Goal: Task Accomplishment & Management: Use online tool/utility

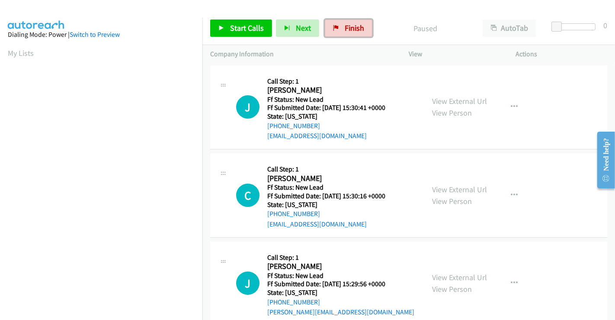
drag, startPoint x: 345, startPoint y: 24, endPoint x: 344, endPoint y: 52, distance: 28.6
click at [345, 24] on span "Finish" at bounding box center [354, 28] width 19 height 10
click at [19, 52] on link "My Lists" at bounding box center [21, 53] width 26 height 10
click at [449, 100] on link "View External Url" at bounding box center [459, 101] width 55 height 10
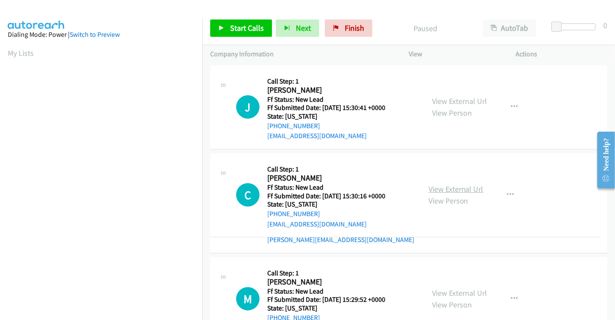
drag, startPoint x: 456, startPoint y: 183, endPoint x: 446, endPoint y: 186, distance: 9.8
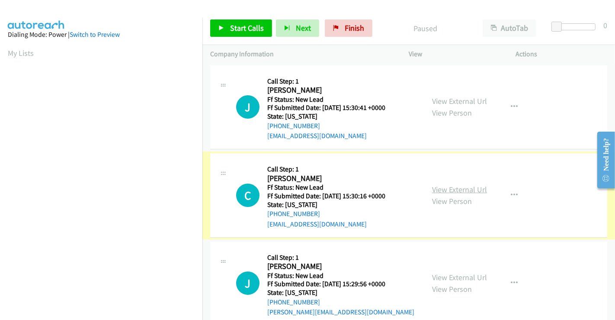
click at [451, 192] on link "View External Url" at bounding box center [459, 189] width 55 height 10
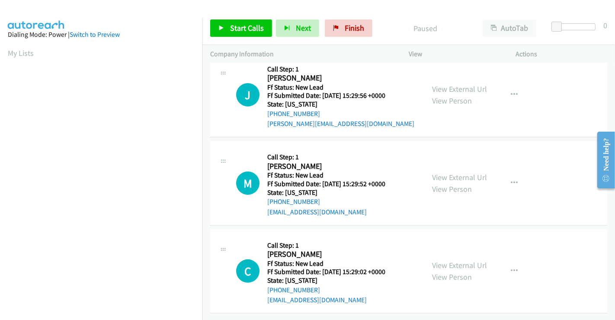
scroll to position [192, 0]
click at [448, 86] on link "View External Url" at bounding box center [459, 89] width 55 height 10
click at [456, 172] on link "View External Url" at bounding box center [459, 177] width 55 height 10
click at [456, 262] on link "View External Url" at bounding box center [459, 265] width 55 height 10
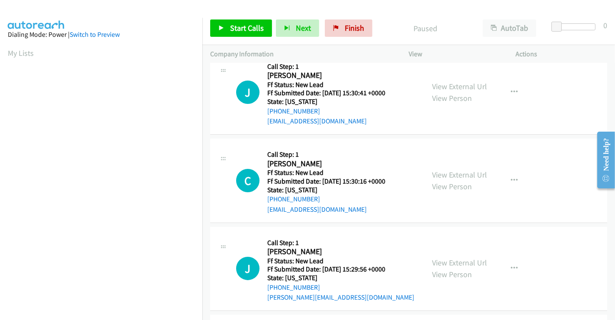
scroll to position [0, 0]
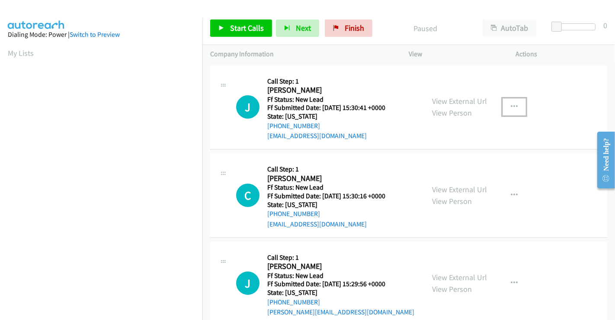
click at [511, 104] on icon "button" at bounding box center [514, 106] width 7 height 7
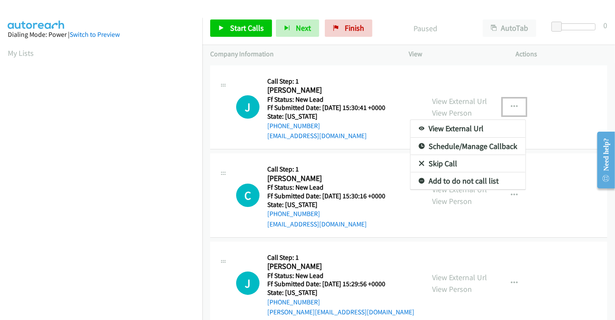
click at [441, 164] on link "Skip Call" at bounding box center [468, 163] width 115 height 17
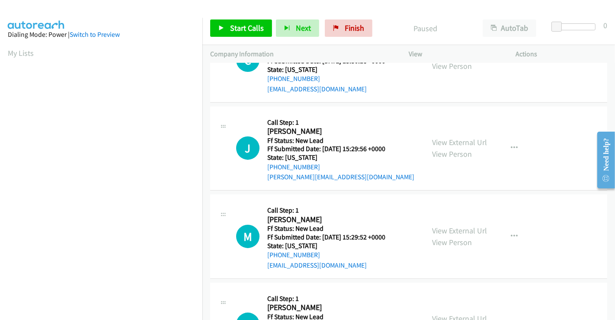
scroll to position [144, 0]
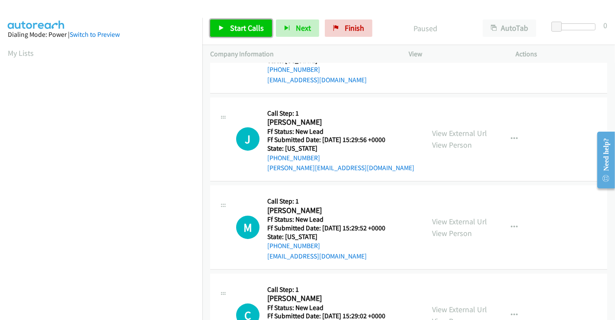
click at [252, 32] on span "Start Calls" at bounding box center [247, 28] width 34 height 10
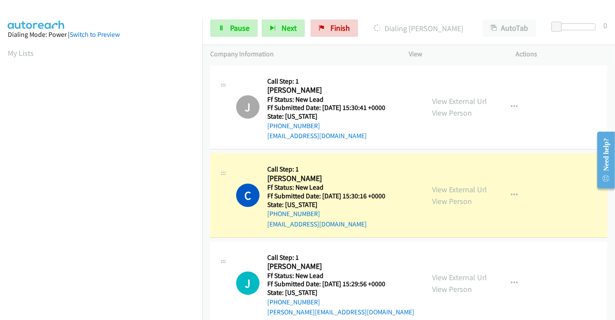
scroll to position [167, 0]
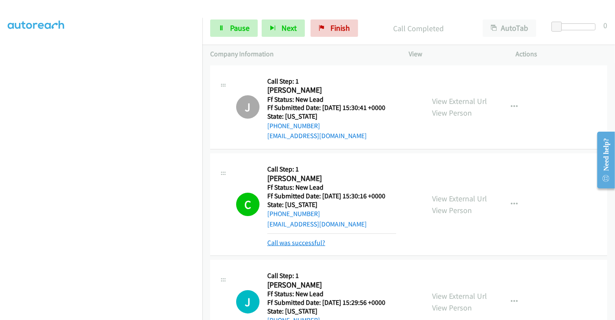
click at [311, 238] on link "Call was successful?" at bounding box center [296, 242] width 58 height 8
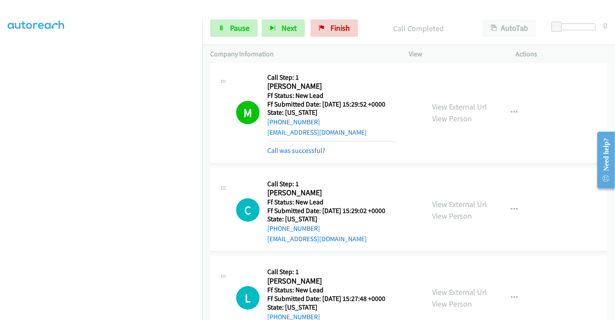
scroll to position [288, 0]
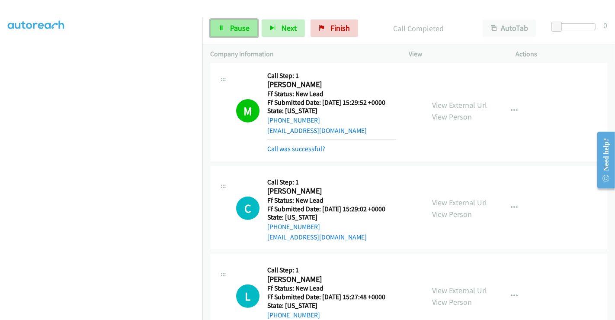
click at [240, 33] on link "Pause" at bounding box center [234, 27] width 48 height 17
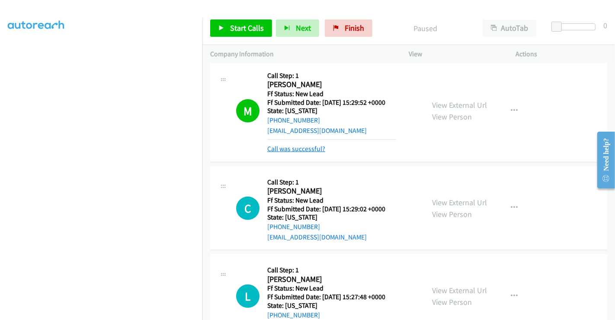
click at [297, 146] on link "Call was successful?" at bounding box center [296, 148] width 58 height 8
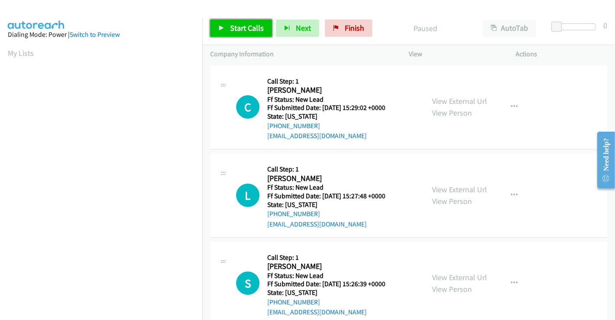
click at [251, 26] on span "Start Calls" at bounding box center [247, 28] width 34 height 10
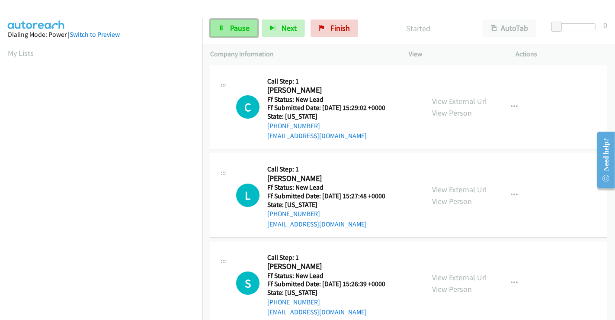
click at [235, 26] on span "Pause" at bounding box center [239, 28] width 19 height 10
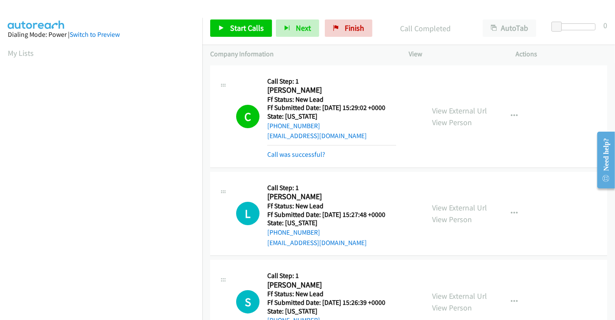
scroll to position [167, 0]
click at [303, 157] on link "Call was successful?" at bounding box center [296, 154] width 58 height 8
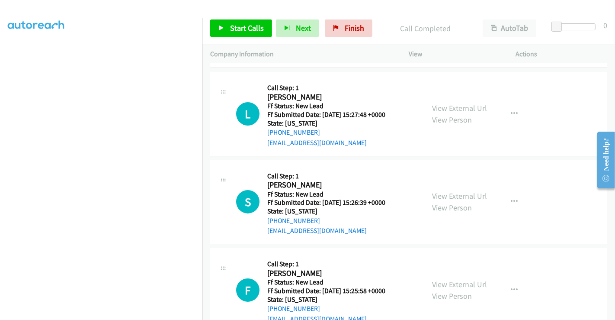
scroll to position [96, 0]
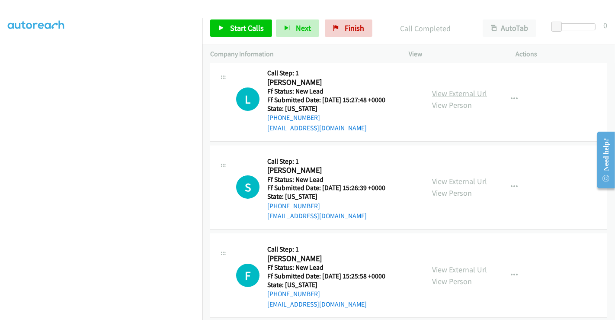
click at [442, 91] on link "View External Url" at bounding box center [459, 93] width 55 height 10
click at [452, 183] on link "View External Url" at bounding box center [459, 181] width 55 height 10
click at [447, 265] on link "View External Url" at bounding box center [459, 269] width 55 height 10
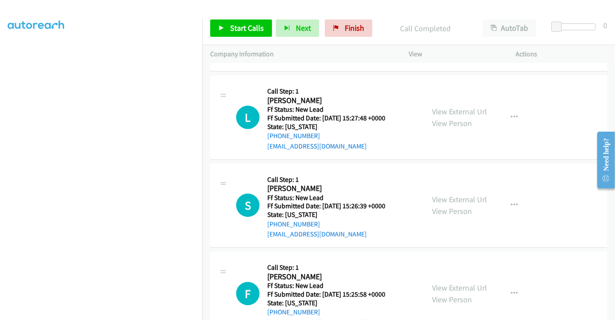
scroll to position [106, 0]
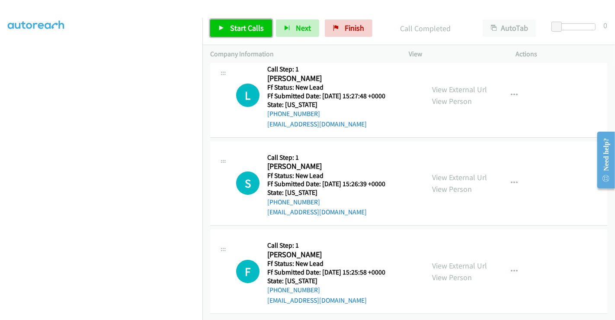
click at [236, 22] on link "Start Calls" at bounding box center [241, 27] width 62 height 17
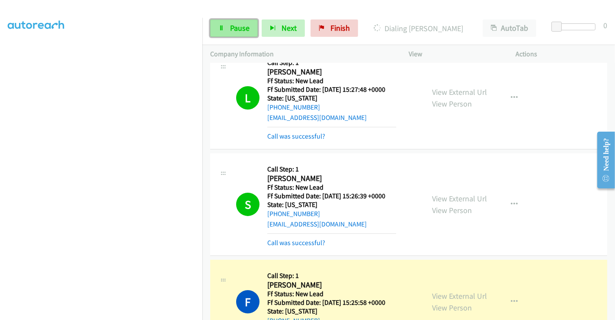
click at [238, 27] on span "Pause" at bounding box center [239, 28] width 19 height 10
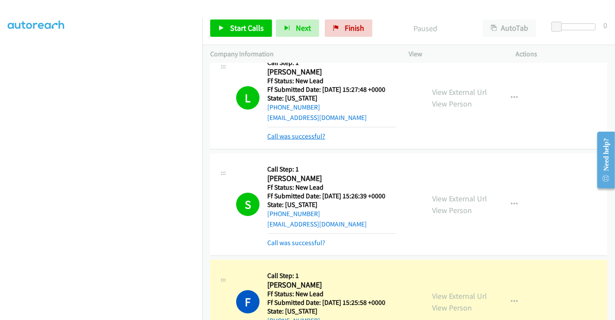
click at [299, 135] on link "Call was successful?" at bounding box center [296, 136] width 58 height 8
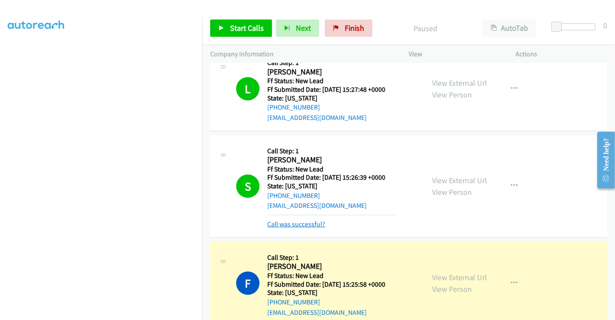
click at [303, 225] on link "Call was successful?" at bounding box center [296, 224] width 58 height 8
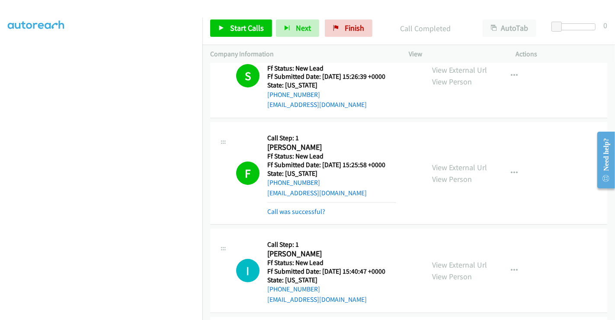
scroll to position [299, 0]
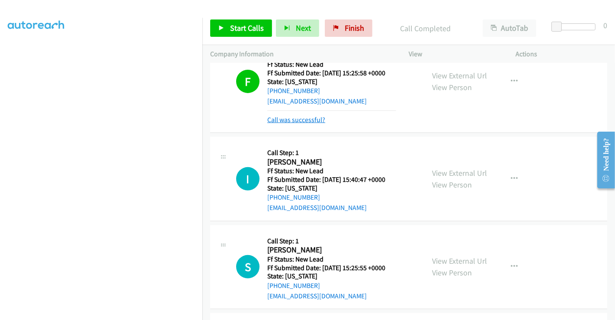
click at [305, 120] on link "Call was successful?" at bounding box center [296, 120] width 58 height 8
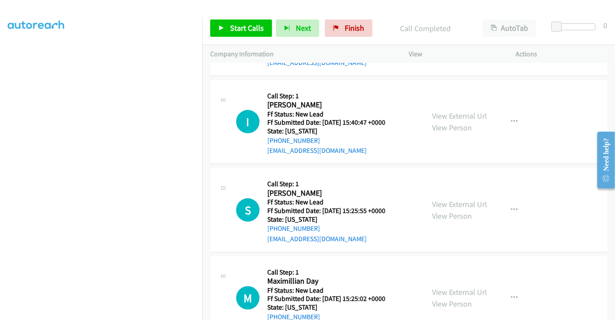
scroll to position [347, 0]
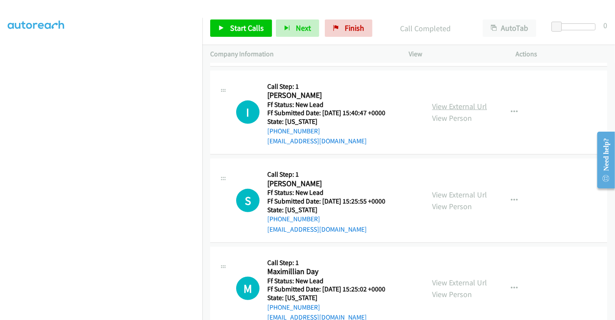
click at [464, 103] on link "View External Url" at bounding box center [459, 106] width 55 height 10
click at [449, 192] on link "View External Url" at bounding box center [459, 194] width 55 height 10
click at [447, 283] on link "View External Url" at bounding box center [459, 282] width 55 height 10
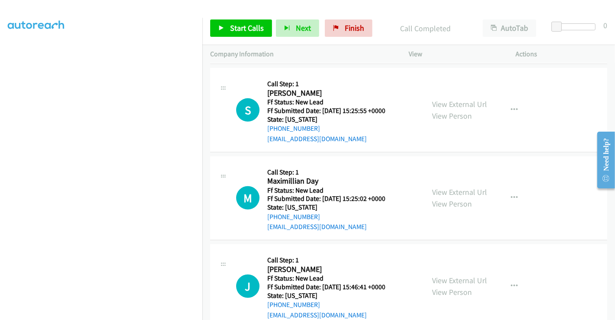
scroll to position [458, 0]
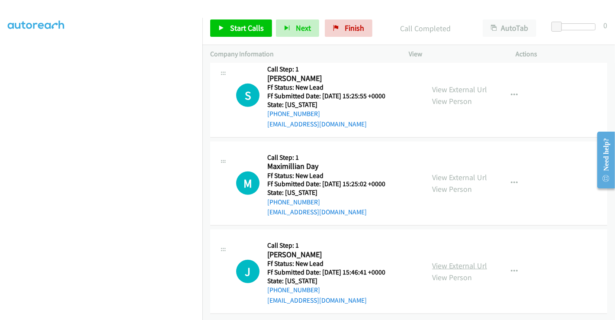
click at [451, 260] on link "View External Url" at bounding box center [459, 265] width 55 height 10
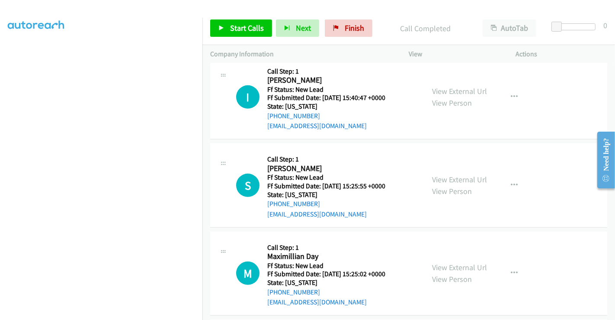
scroll to position [266, 0]
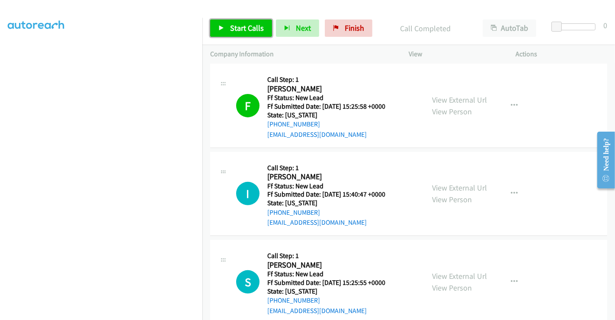
click at [244, 25] on span "Start Calls" at bounding box center [247, 28] width 34 height 10
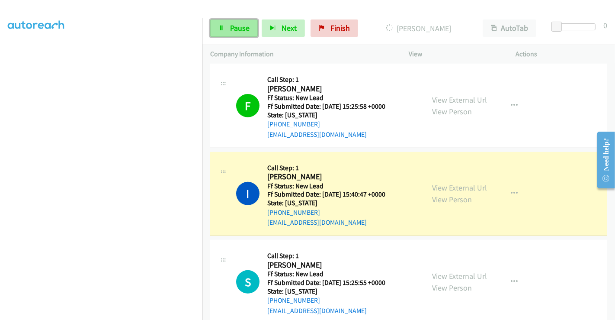
click at [223, 27] on icon at bounding box center [221, 29] width 6 height 6
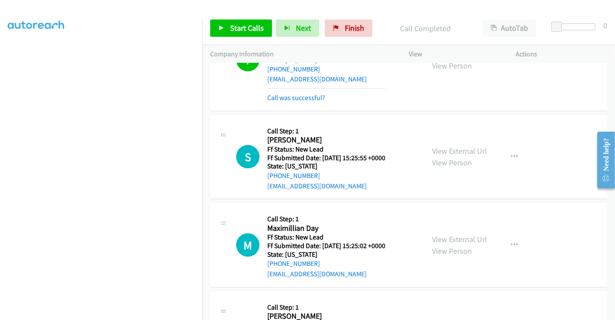
scroll to position [410, 0]
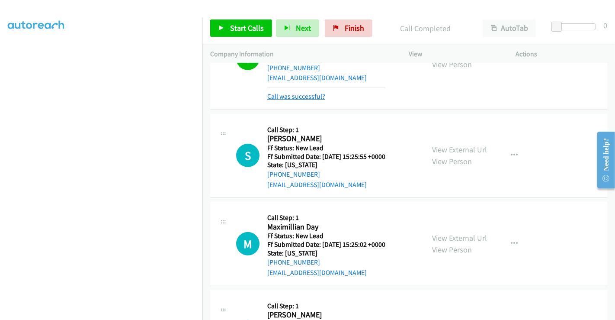
click at [286, 95] on link "Call was successful?" at bounding box center [296, 96] width 58 height 8
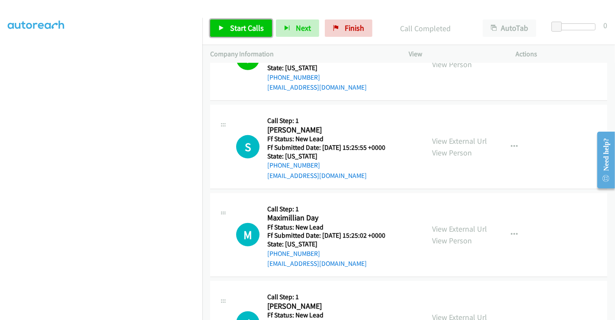
click at [242, 26] on span "Start Calls" at bounding box center [247, 28] width 34 height 10
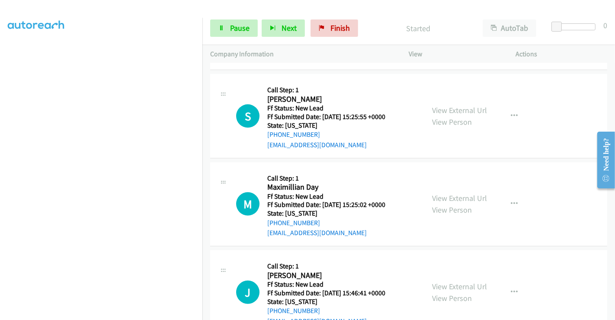
scroll to position [458, 0]
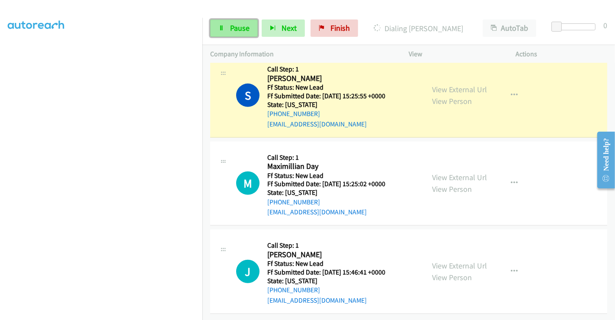
click at [237, 26] on span "Pause" at bounding box center [239, 28] width 19 height 10
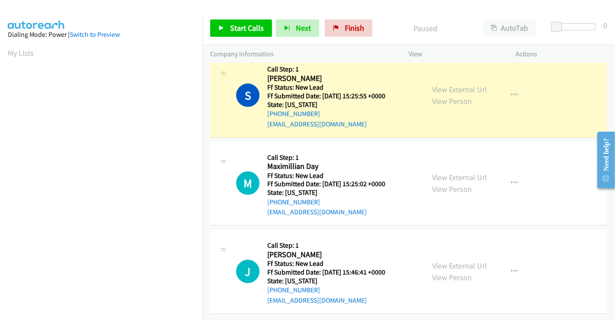
scroll to position [167, 0]
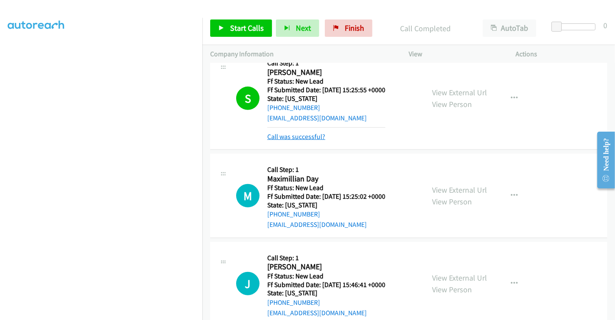
click at [305, 139] on link "Call was successful?" at bounding box center [296, 136] width 58 height 8
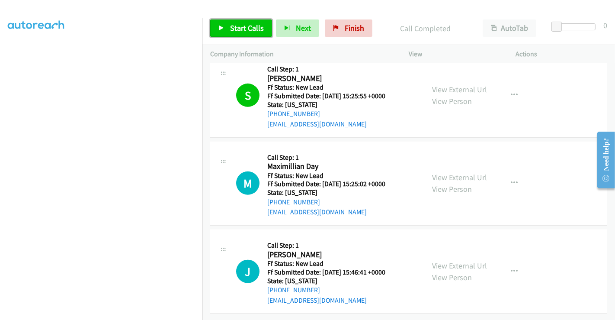
click at [237, 23] on span "Start Calls" at bounding box center [247, 28] width 34 height 10
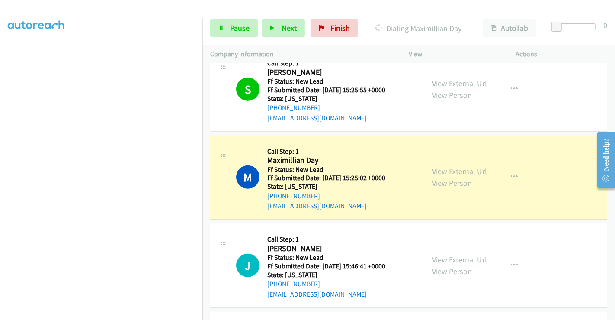
scroll to position [0, 0]
click at [236, 28] on span "Pause" at bounding box center [239, 28] width 19 height 10
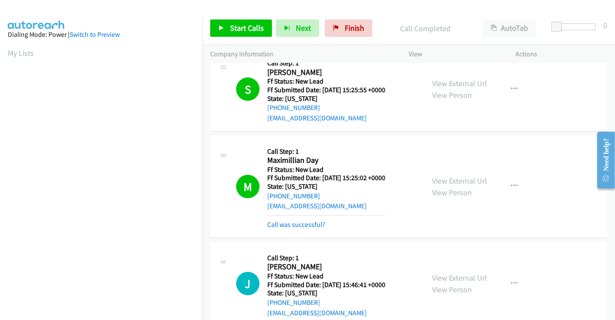
scroll to position [167, 0]
click at [246, 29] on span "Start Calls" at bounding box center [247, 28] width 34 height 10
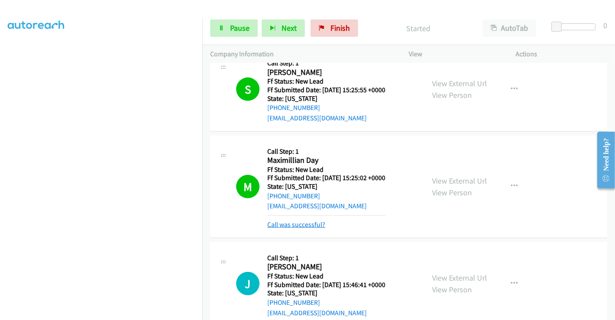
click at [284, 221] on link "Call was successful?" at bounding box center [296, 224] width 58 height 8
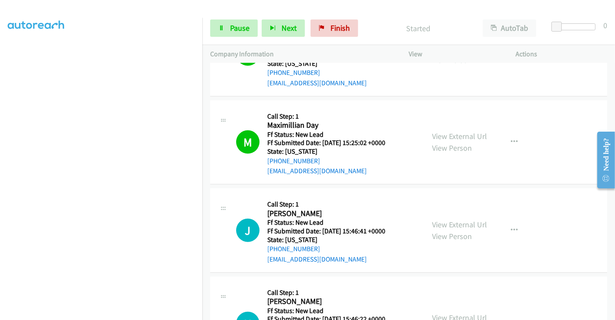
scroll to position [506, 0]
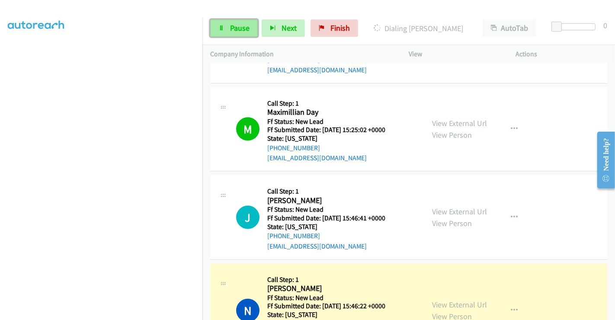
click at [245, 29] on span "Pause" at bounding box center [239, 28] width 19 height 10
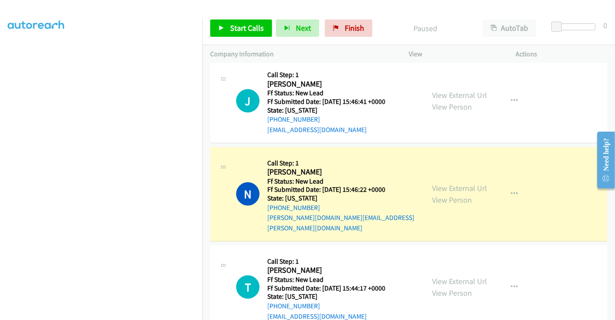
scroll to position [722, 0]
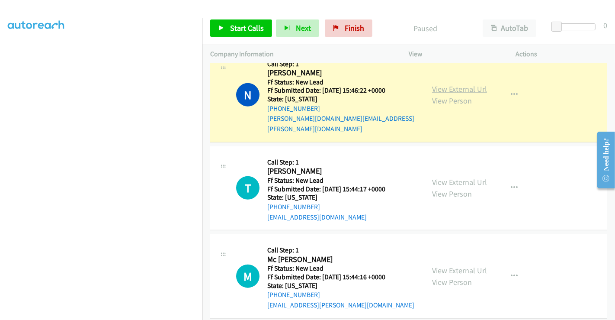
click at [450, 84] on link "View External Url" at bounding box center [459, 89] width 55 height 10
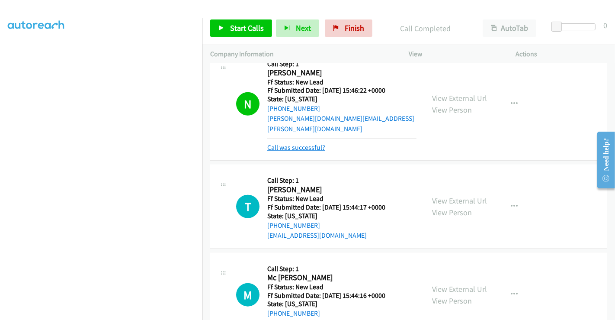
click at [290, 143] on link "Call was successful?" at bounding box center [296, 147] width 58 height 8
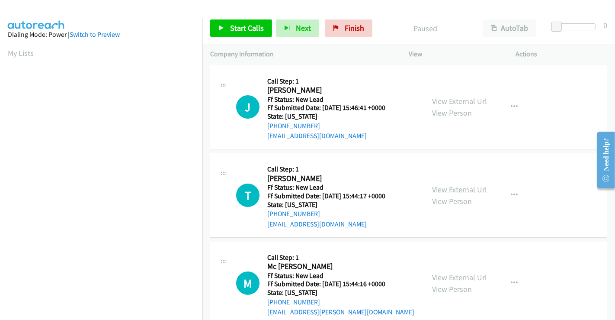
click at [453, 187] on link "View External Url" at bounding box center [459, 189] width 55 height 10
click at [459, 275] on link "View External Url" at bounding box center [459, 277] width 55 height 10
click at [243, 24] on span "Start Calls" at bounding box center [247, 28] width 34 height 10
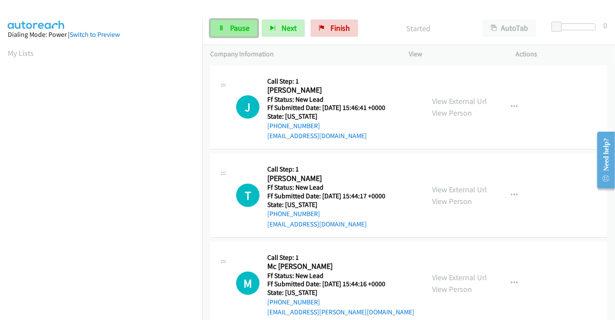
click at [234, 24] on span "Pause" at bounding box center [239, 28] width 19 height 10
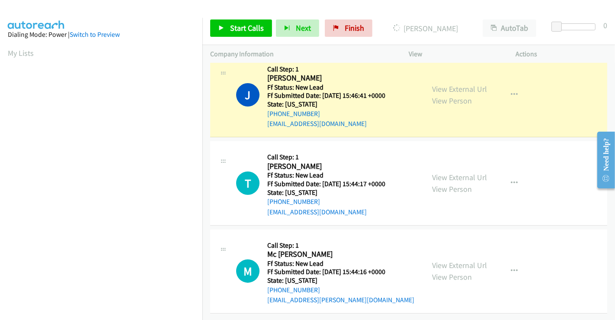
scroll to position [167, 0]
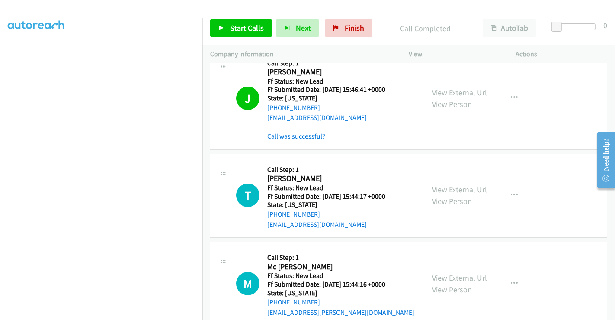
click at [290, 134] on link "Call was successful?" at bounding box center [296, 136] width 58 height 8
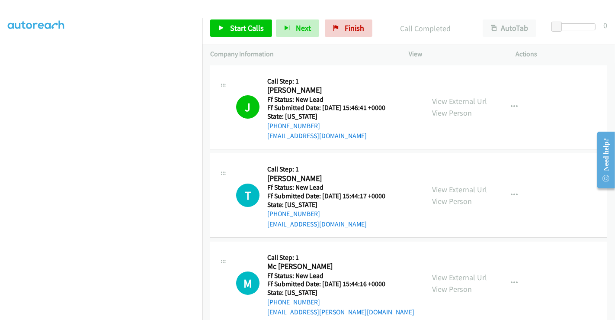
scroll to position [48, 0]
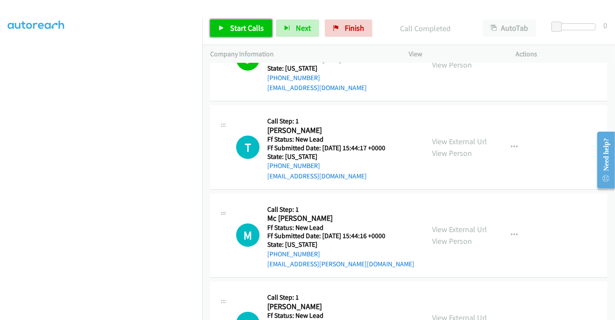
click at [255, 29] on span "Start Calls" at bounding box center [247, 28] width 34 height 10
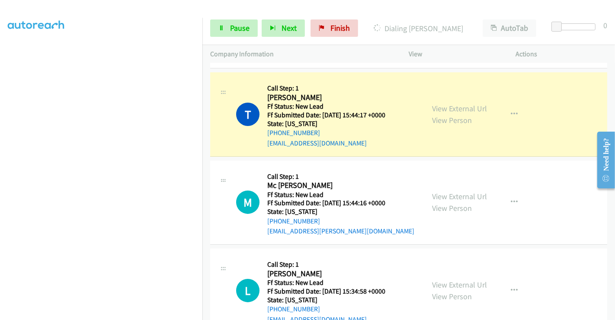
scroll to position [96, 0]
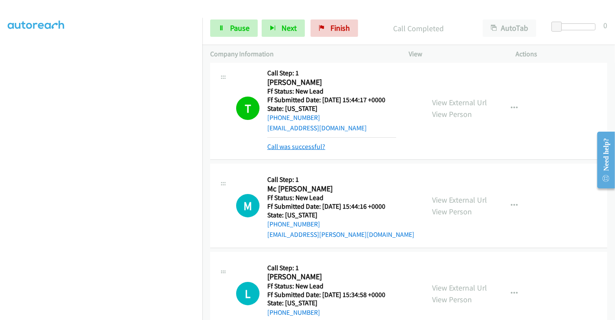
click at [308, 149] on link "Call was successful?" at bounding box center [296, 146] width 58 height 8
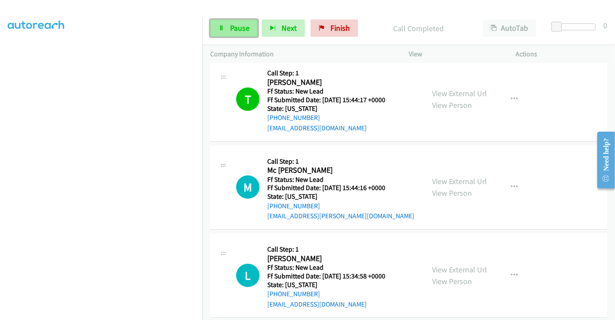
click at [240, 29] on span "Pause" at bounding box center [239, 28] width 19 height 10
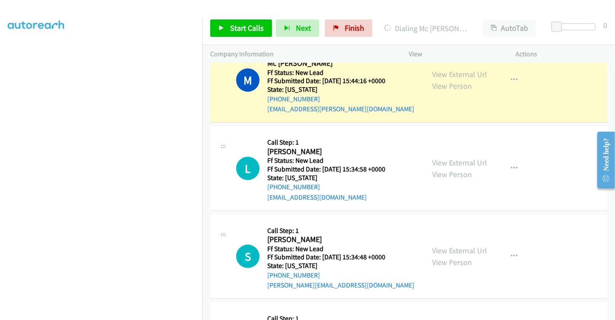
scroll to position [282, 0]
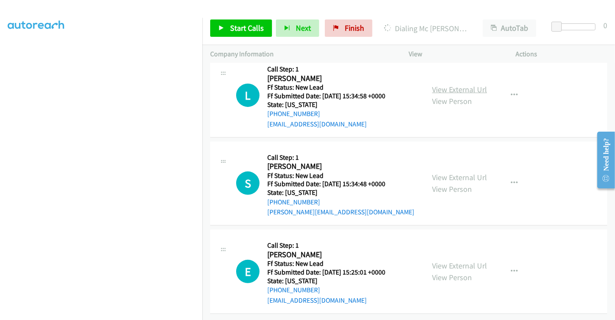
click at [458, 84] on link "View External Url" at bounding box center [459, 89] width 55 height 10
click at [453, 172] on link "View External Url" at bounding box center [459, 177] width 55 height 10
click at [454, 260] on link "View External Url" at bounding box center [459, 265] width 55 height 10
click at [246, 32] on span "Start Calls" at bounding box center [247, 28] width 34 height 10
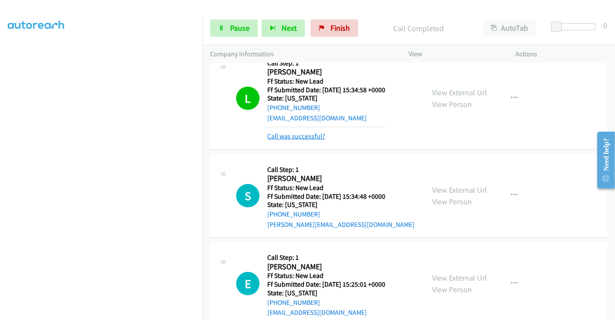
click at [302, 133] on link "Call was successful?" at bounding box center [296, 136] width 58 height 8
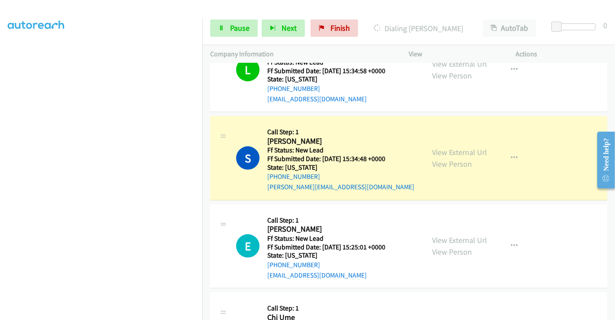
scroll to position [349, 0]
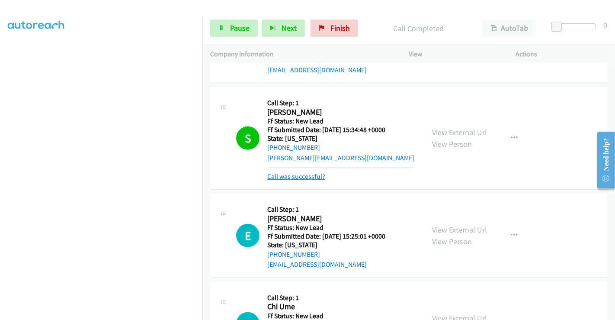
click at [305, 175] on link "Call was successful?" at bounding box center [296, 176] width 58 height 8
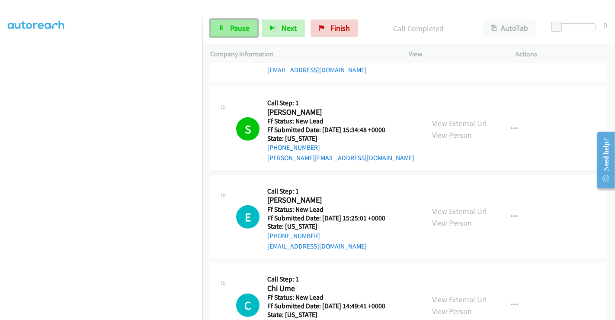
click at [232, 27] on span "Pause" at bounding box center [239, 28] width 19 height 10
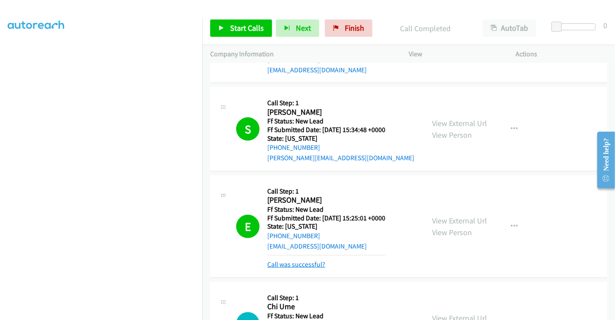
click at [305, 263] on link "Call was successful?" at bounding box center [296, 264] width 58 height 8
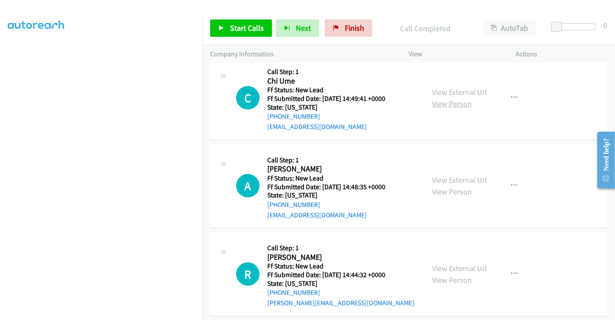
scroll to position [564, 0]
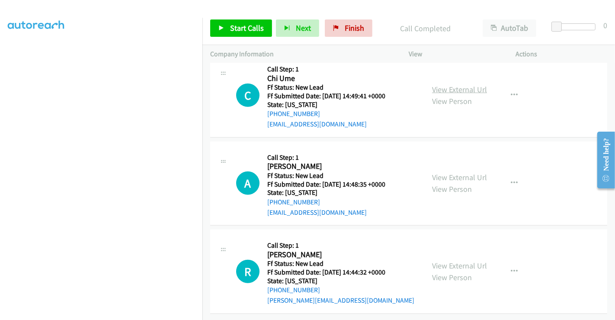
click at [448, 84] on link "View External Url" at bounding box center [459, 89] width 55 height 10
click at [453, 172] on link "View External Url" at bounding box center [459, 177] width 55 height 10
click at [456, 260] on link "View External Url" at bounding box center [459, 265] width 55 height 10
click at [248, 28] on span "Start Calls" at bounding box center [247, 28] width 34 height 10
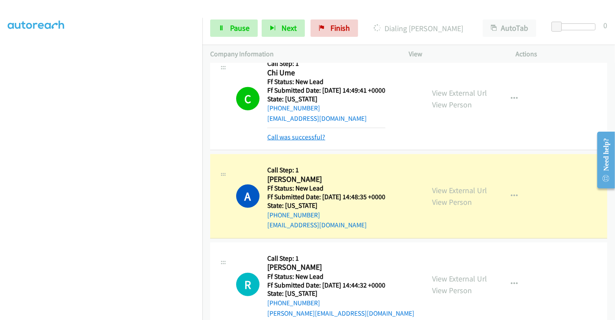
click at [317, 133] on link "Call was successful?" at bounding box center [296, 137] width 58 height 8
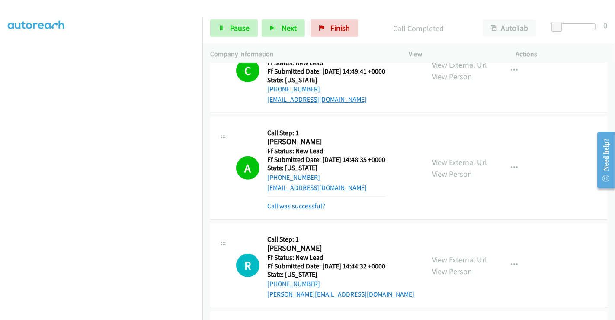
scroll to position [612, 0]
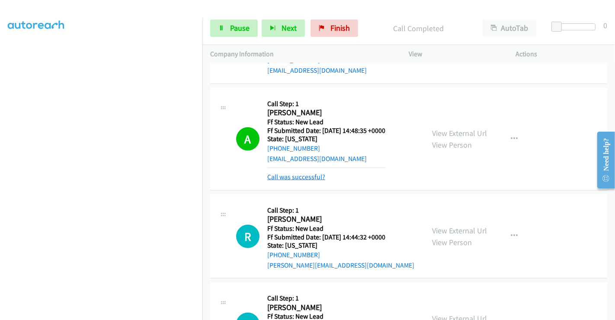
click at [307, 175] on link "Call was successful?" at bounding box center [296, 177] width 58 height 8
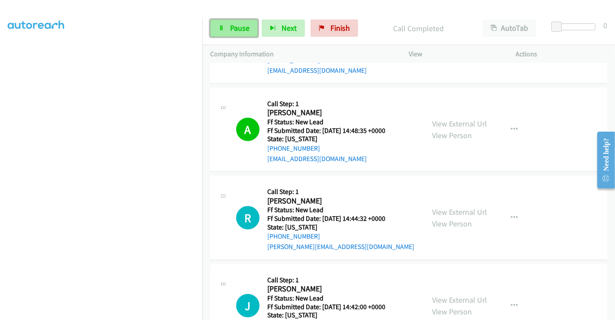
click at [239, 29] on span "Pause" at bounding box center [239, 28] width 19 height 10
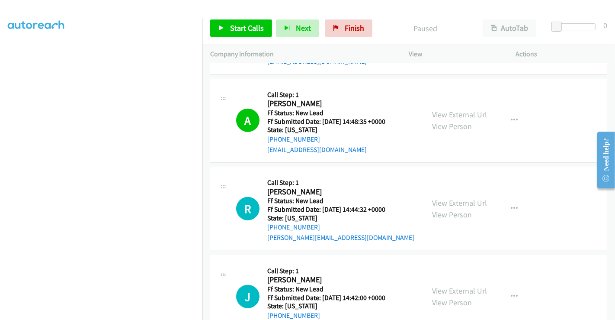
scroll to position [588, 0]
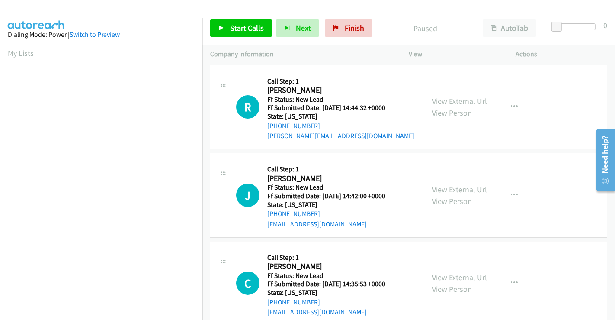
scroll to position [167, 0]
click at [245, 26] on span "Start Calls" at bounding box center [247, 28] width 34 height 10
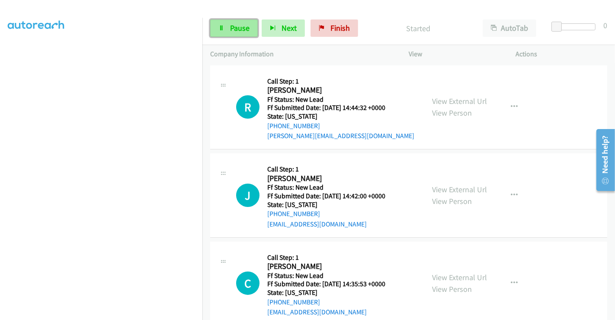
click at [232, 28] on span "Pause" at bounding box center [239, 28] width 19 height 10
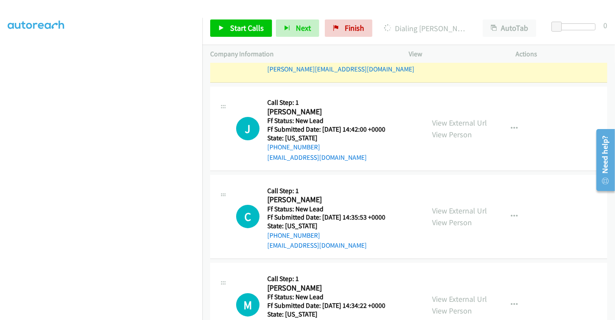
scroll to position [106, 0]
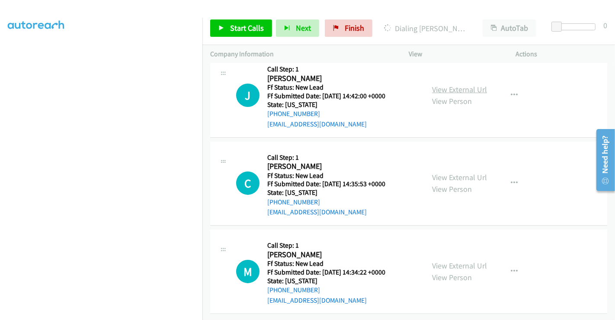
click at [455, 84] on link "View External Url" at bounding box center [459, 89] width 55 height 10
click at [455, 172] on link "View External Url" at bounding box center [459, 177] width 55 height 10
click at [456, 260] on link "View External Url" at bounding box center [459, 265] width 55 height 10
click at [253, 28] on span "Start Calls" at bounding box center [247, 28] width 34 height 10
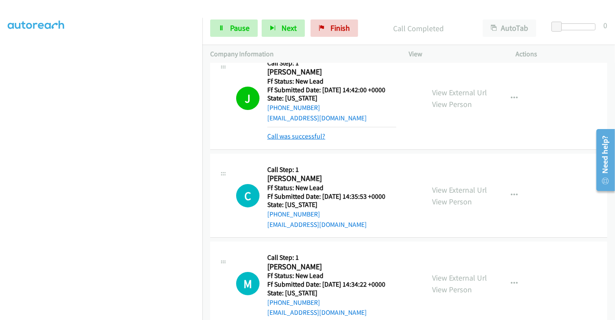
click at [309, 139] on link "Call was successful?" at bounding box center [296, 136] width 58 height 8
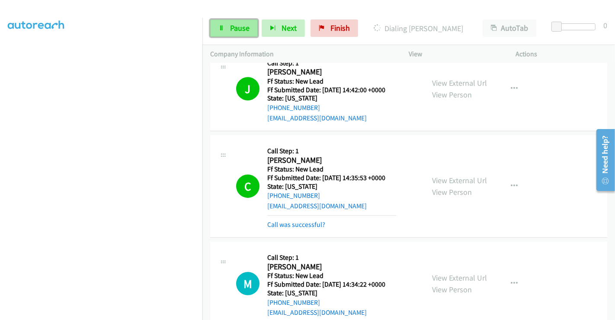
click at [238, 25] on span "Pause" at bounding box center [239, 28] width 19 height 10
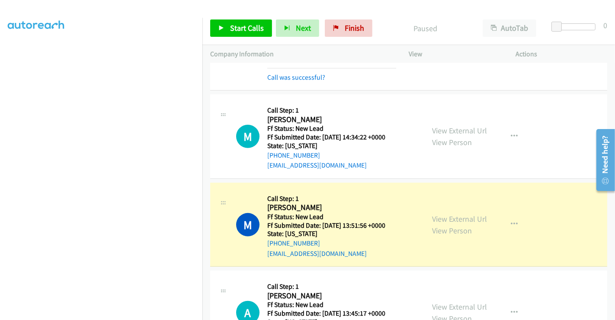
scroll to position [365, 0]
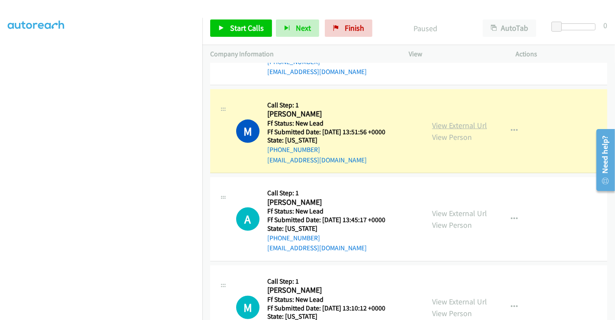
click at [452, 125] on link "View External Url" at bounding box center [459, 125] width 55 height 10
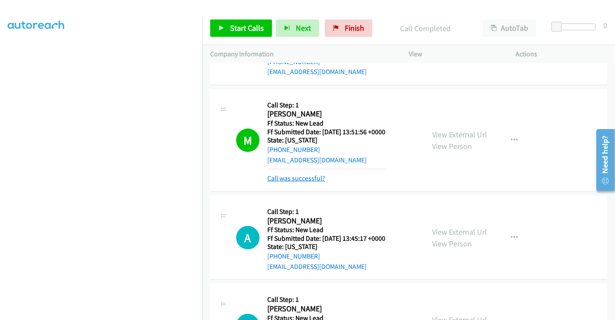
click at [296, 178] on link "Call was successful?" at bounding box center [296, 178] width 58 height 8
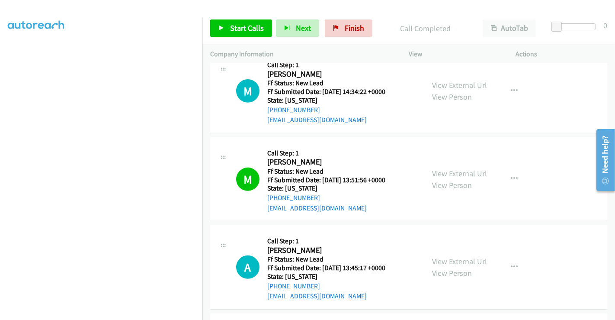
scroll to position [70, 0]
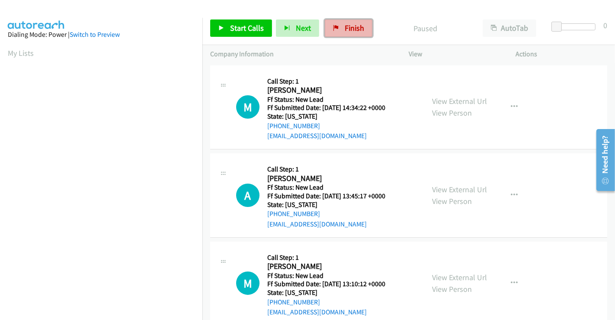
click at [349, 25] on span "Finish" at bounding box center [354, 28] width 19 height 10
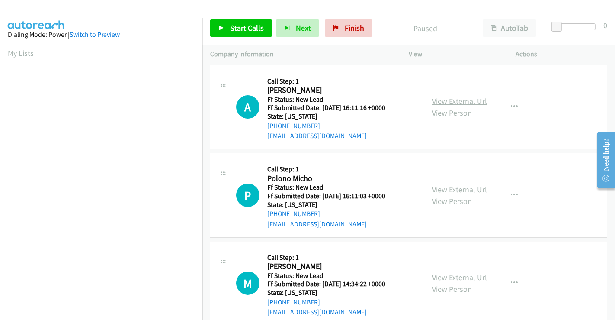
click at [450, 100] on link "View External Url" at bounding box center [459, 101] width 55 height 10
click at [453, 188] on link "View External Url" at bounding box center [459, 189] width 55 height 10
click at [451, 274] on link "View External Url" at bounding box center [459, 277] width 55 height 10
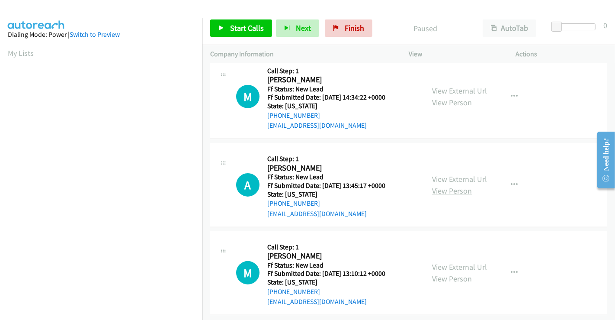
scroll to position [194, 0]
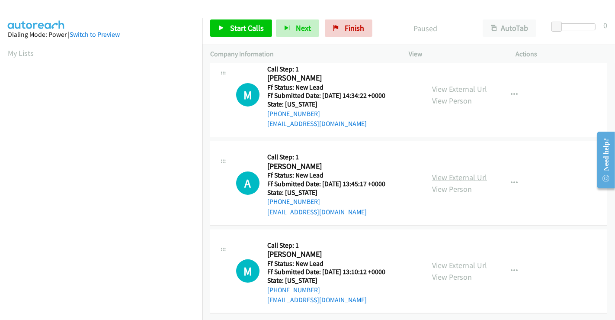
click at [459, 172] on link "View External Url" at bounding box center [459, 177] width 55 height 10
click at [455, 260] on link "View External Url" at bounding box center [459, 265] width 55 height 10
click at [236, 23] on span "Start Calls" at bounding box center [247, 28] width 34 height 10
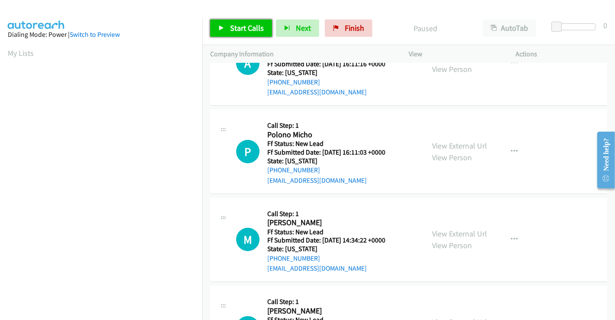
scroll to position [0, 0]
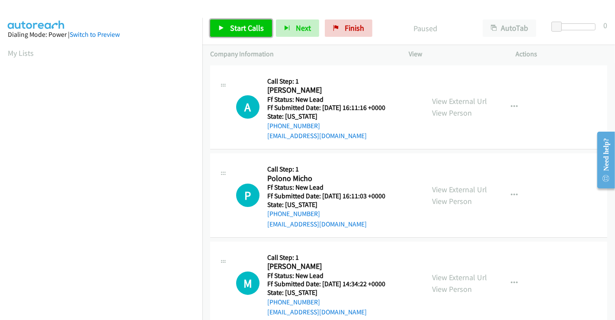
click at [255, 29] on span "Start Calls" at bounding box center [247, 28] width 34 height 10
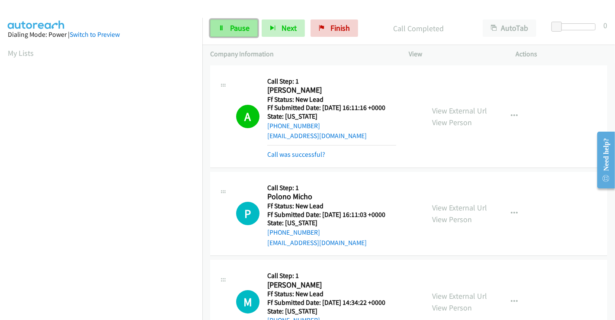
click at [238, 28] on span "Pause" at bounding box center [239, 28] width 19 height 10
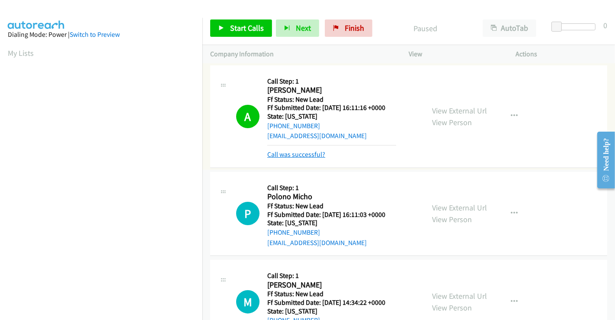
click at [306, 154] on link "Call was successful?" at bounding box center [296, 154] width 58 height 8
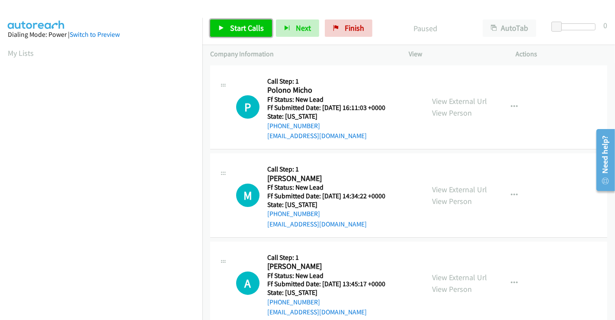
click at [254, 19] on link "Start Calls" at bounding box center [241, 27] width 62 height 17
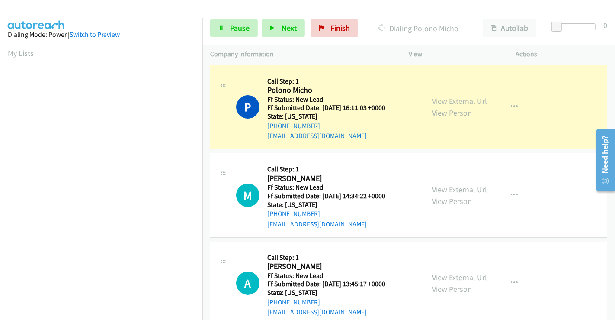
scroll to position [167, 0]
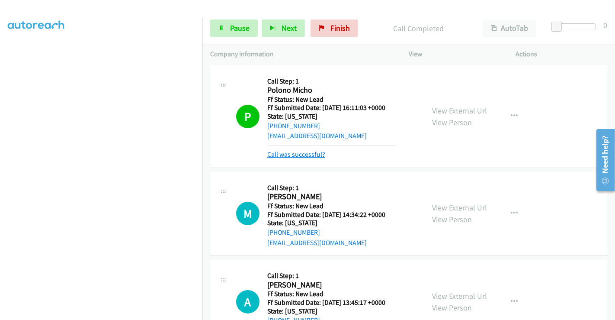
click at [295, 156] on link "Call was successful?" at bounding box center [296, 154] width 58 height 8
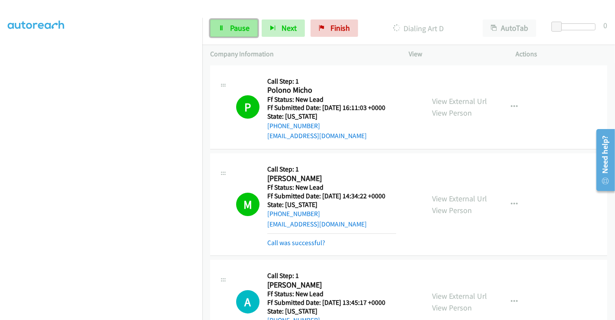
click at [238, 27] on span "Pause" at bounding box center [239, 28] width 19 height 10
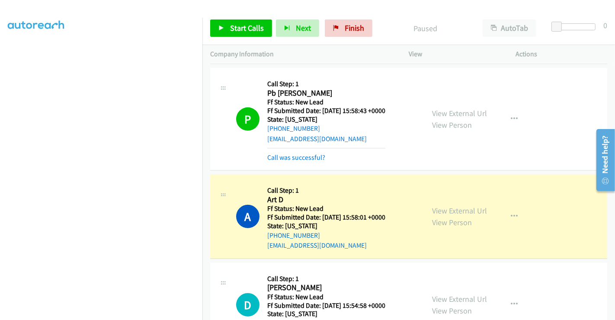
scroll to position [384, 0]
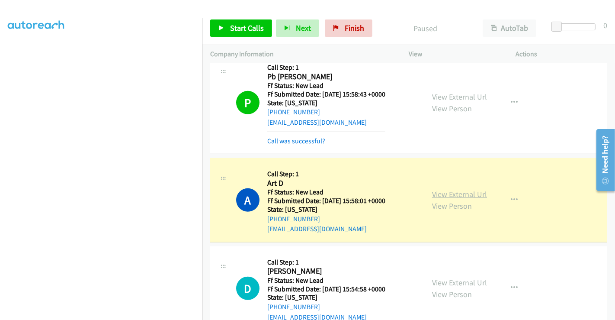
click at [466, 192] on link "View External Url" at bounding box center [459, 194] width 55 height 10
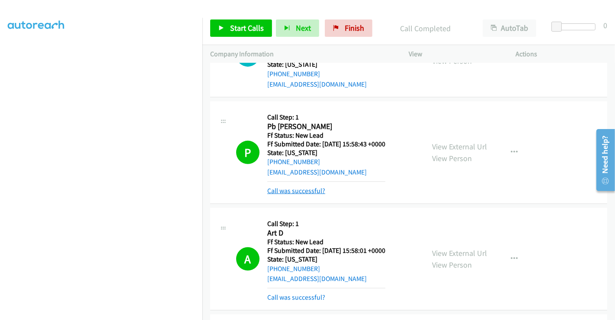
scroll to position [288, 0]
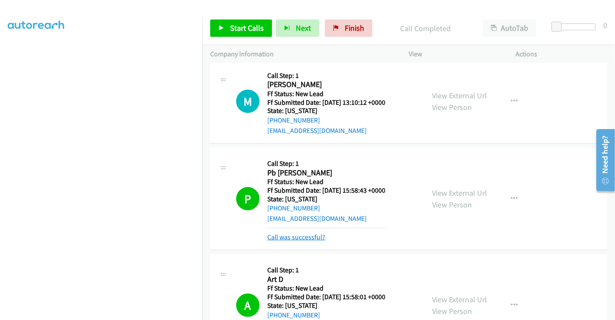
click at [301, 235] on link "Call was successful?" at bounding box center [296, 237] width 58 height 8
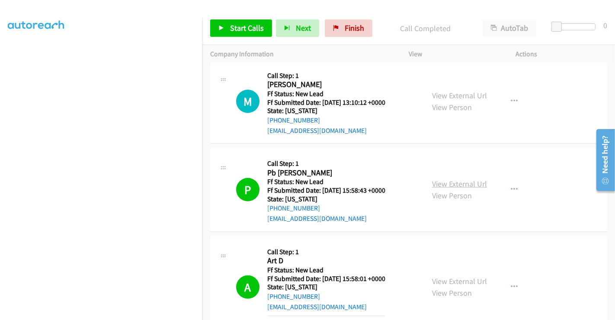
click at [459, 183] on link "View External Url" at bounding box center [459, 184] width 55 height 10
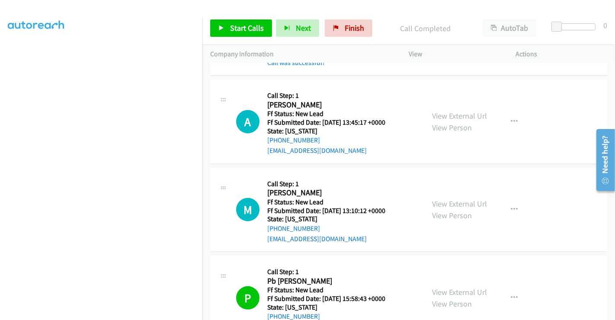
scroll to position [96, 0]
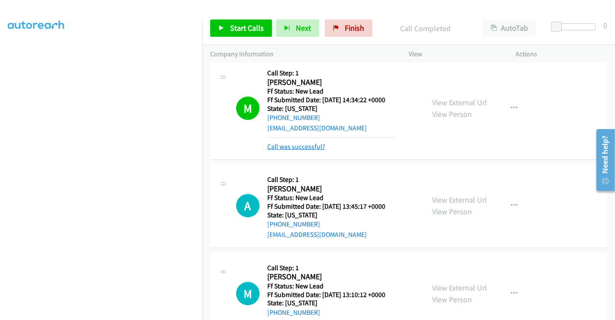
click at [302, 145] on link "Call was successful?" at bounding box center [296, 146] width 58 height 8
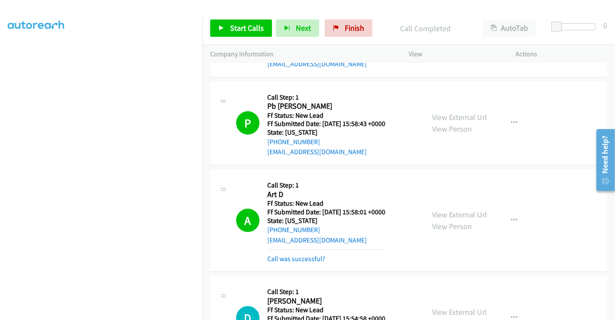
scroll to position [167, 0]
click at [308, 251] on mb0 "Call was successful?" at bounding box center [326, 256] width 118 height 15
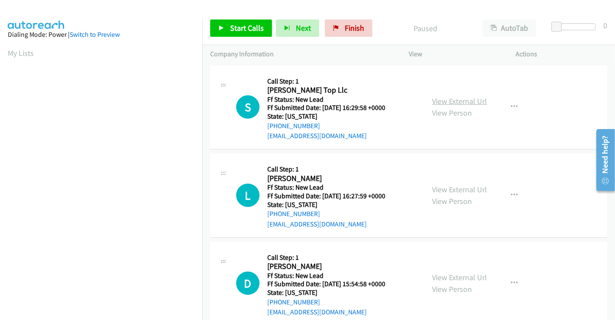
click at [447, 98] on link "View External Url" at bounding box center [459, 101] width 55 height 10
click at [443, 186] on link "View External Url" at bounding box center [459, 189] width 55 height 10
click at [451, 273] on link "View External Url" at bounding box center [459, 277] width 55 height 10
click at [234, 25] on span "Start Calls" at bounding box center [247, 28] width 34 height 10
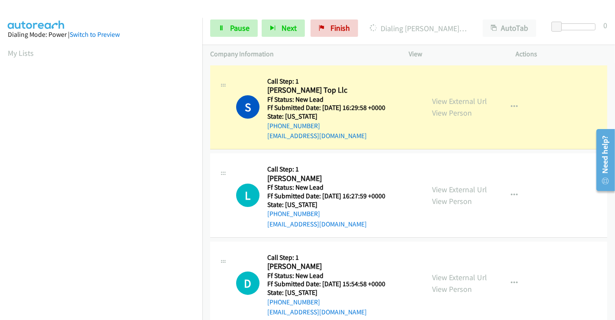
scroll to position [167, 0]
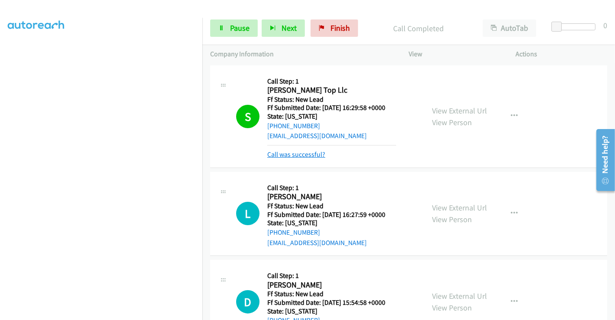
click at [309, 153] on link "Call was successful?" at bounding box center [296, 154] width 58 height 8
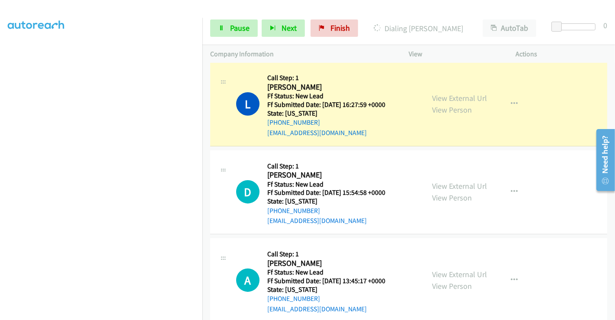
scroll to position [98, 0]
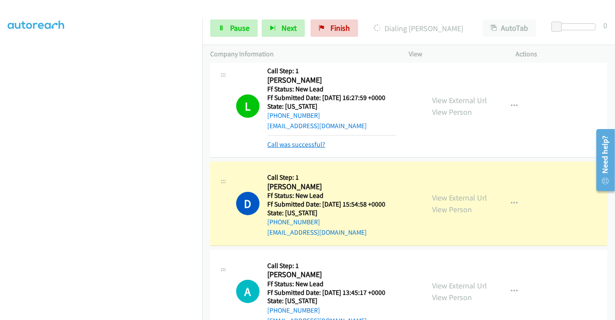
click at [311, 141] on link "Call was successful?" at bounding box center [296, 144] width 58 height 8
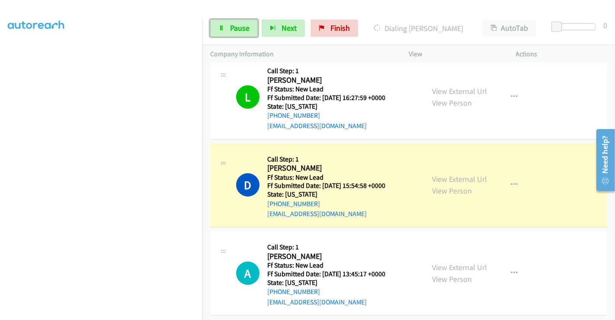
click at [237, 26] on span "Pause" at bounding box center [239, 28] width 19 height 10
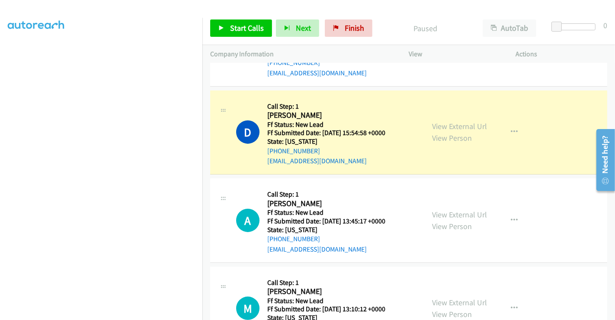
scroll to position [194, 0]
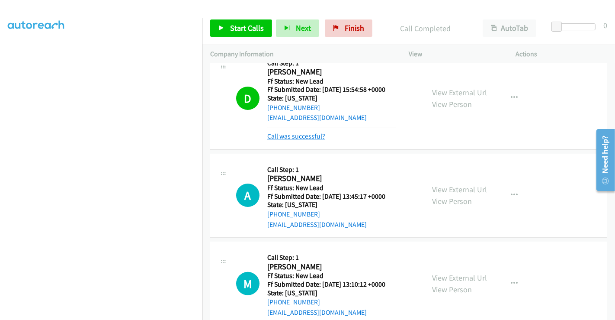
click at [289, 132] on link "Call was successful?" at bounding box center [296, 136] width 58 height 8
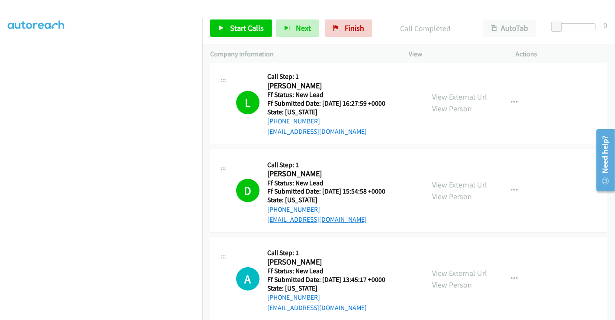
scroll to position [50, 0]
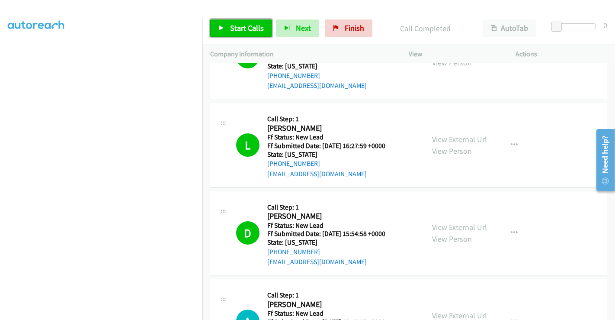
click at [247, 24] on span "Start Calls" at bounding box center [247, 28] width 34 height 10
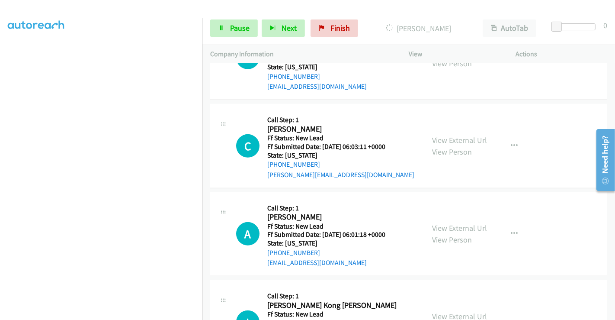
scroll to position [450, 0]
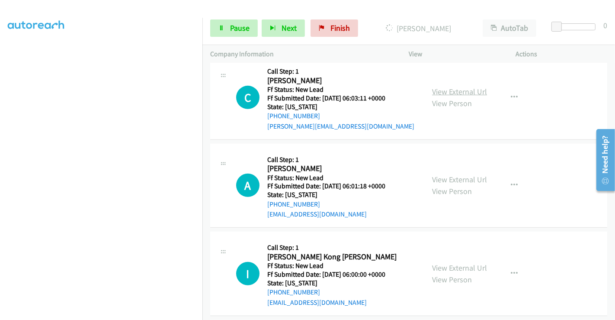
click at [449, 87] on link "View External Url" at bounding box center [459, 92] width 55 height 10
click at [449, 177] on link "View External Url" at bounding box center [459, 179] width 55 height 10
click at [450, 264] on link "View External Url" at bounding box center [459, 268] width 55 height 10
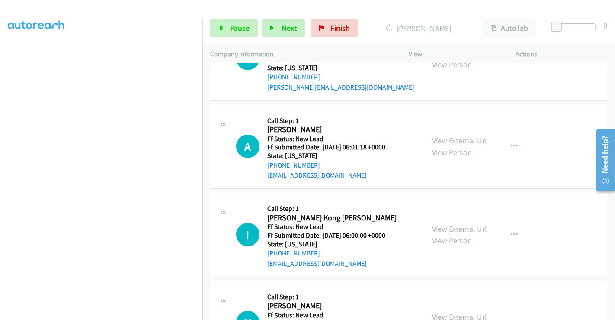
scroll to position [546, 0]
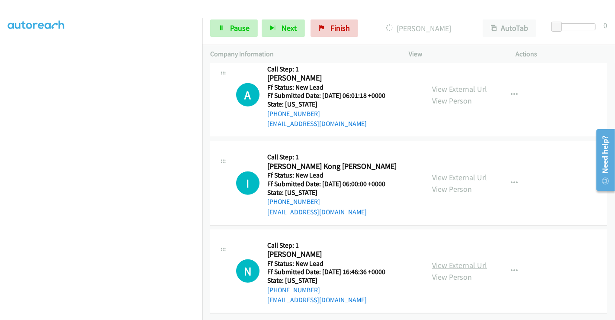
click at [450, 260] on link "View External Url" at bounding box center [459, 265] width 55 height 10
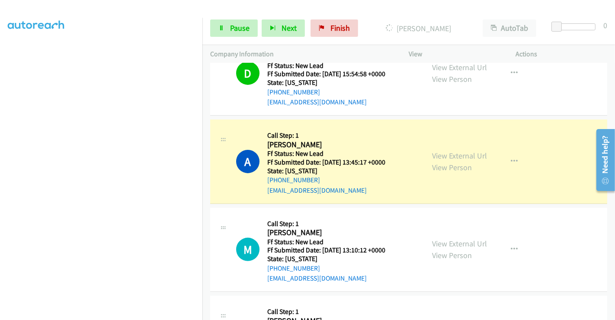
scroll to position [257, 0]
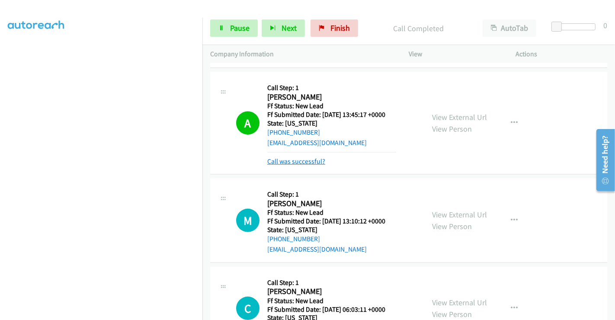
click at [312, 160] on link "Call was successful?" at bounding box center [296, 161] width 58 height 8
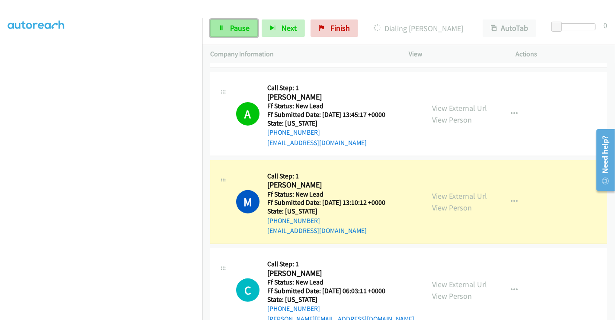
click at [231, 27] on span "Pause" at bounding box center [239, 28] width 19 height 10
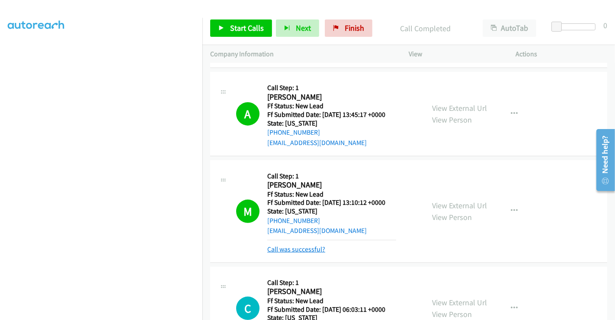
click at [289, 249] on link "Call was successful?" at bounding box center [296, 249] width 58 height 8
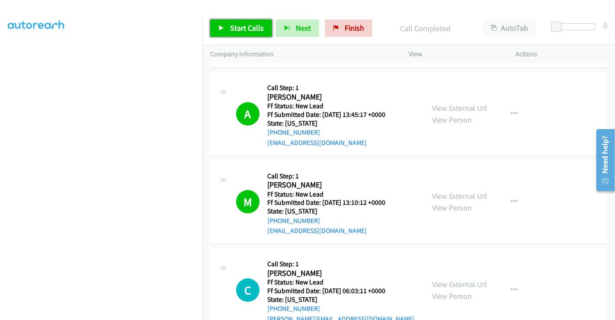
click at [247, 30] on span "Start Calls" at bounding box center [247, 28] width 34 height 10
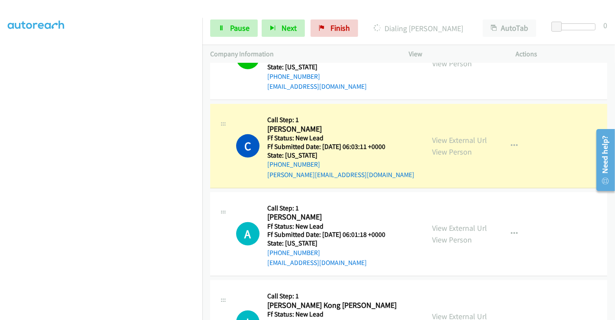
scroll to position [546, 0]
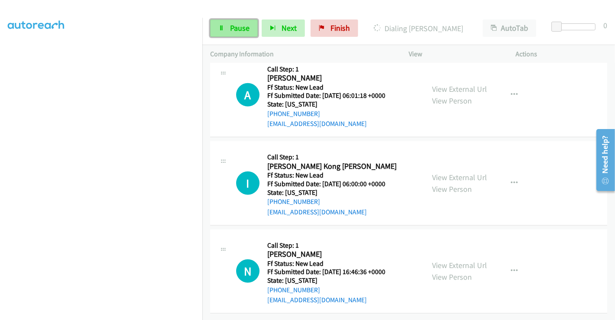
click at [224, 26] on icon at bounding box center [221, 29] width 6 height 6
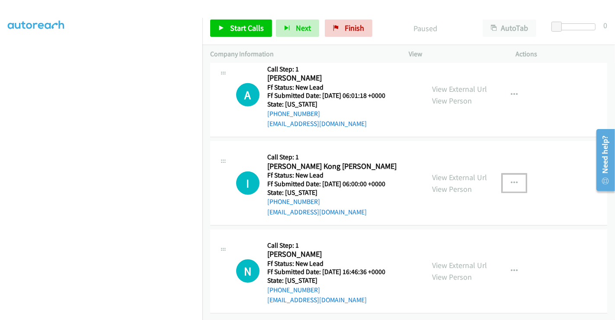
click at [511, 180] on icon "button" at bounding box center [514, 183] width 7 height 7
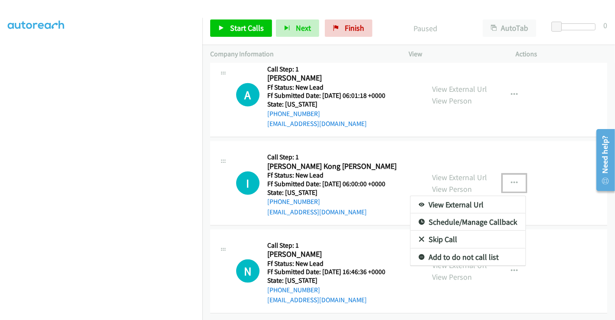
click at [440, 231] on link "Skip Call" at bounding box center [468, 239] width 115 height 17
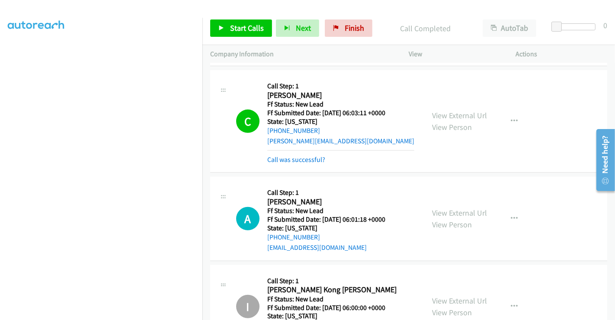
scroll to position [420, 0]
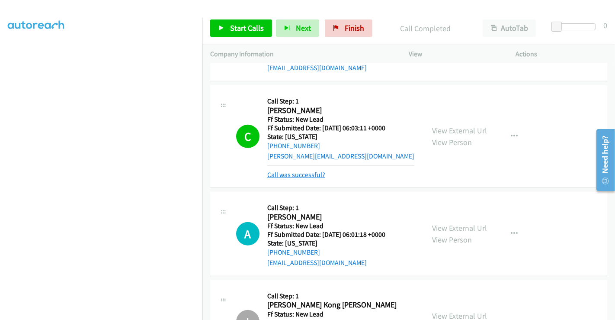
click at [292, 172] on link "Call was successful?" at bounding box center [296, 174] width 58 height 8
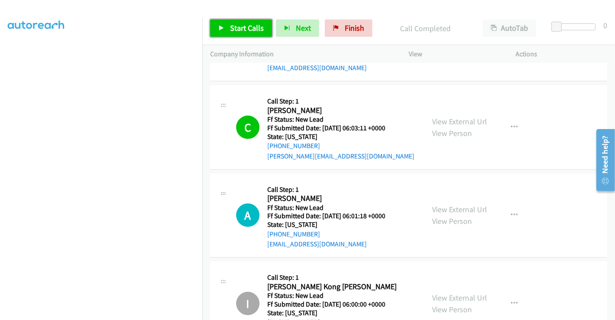
click at [247, 23] on span "Start Calls" at bounding box center [247, 28] width 34 height 10
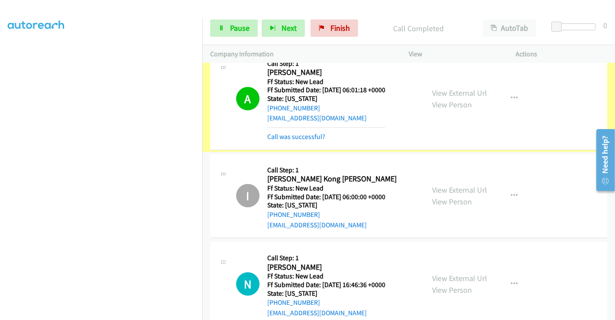
scroll to position [546, 0]
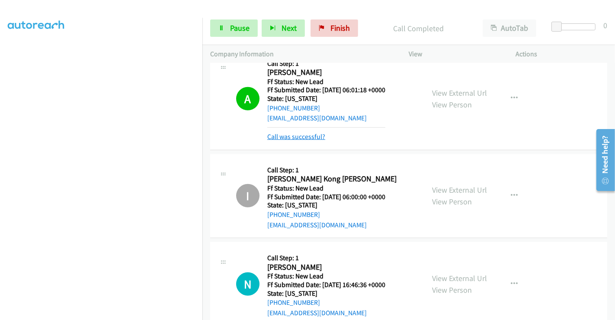
click at [308, 137] on link "Call was successful?" at bounding box center [296, 136] width 58 height 8
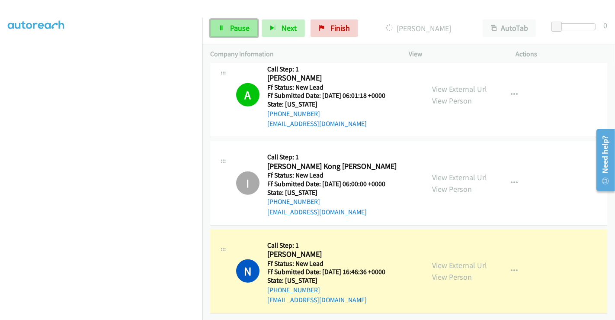
click at [236, 20] on link "Pause" at bounding box center [234, 27] width 48 height 17
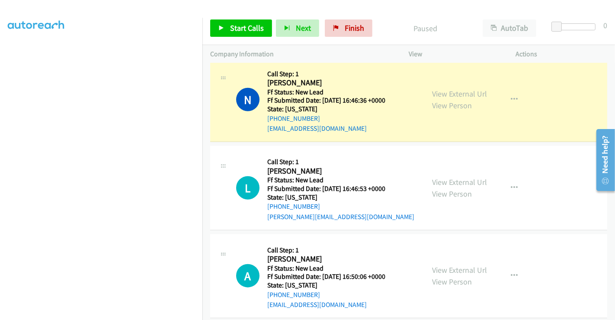
scroll to position [802, 0]
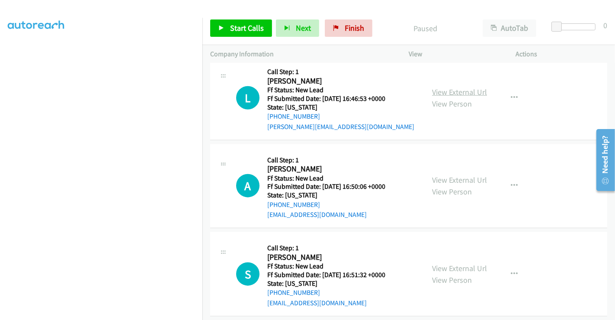
click at [446, 88] on link "View External Url" at bounding box center [459, 92] width 55 height 10
click at [445, 177] on link "View External Url" at bounding box center [459, 180] width 55 height 10
click at [450, 264] on link "View External Url" at bounding box center [459, 268] width 55 height 10
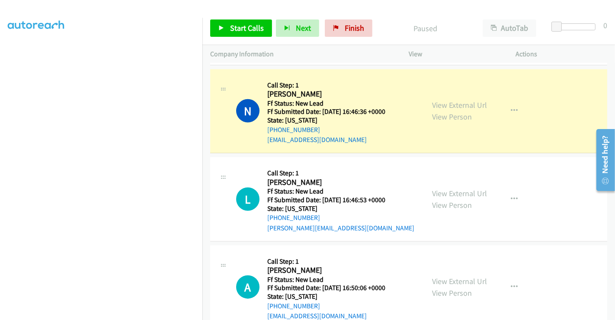
scroll to position [649, 0]
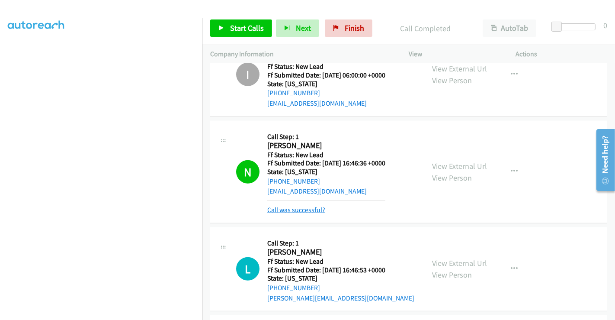
click at [312, 210] on link "Call was successful?" at bounding box center [296, 209] width 58 height 8
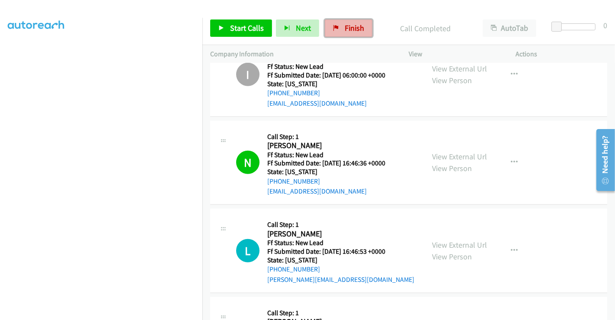
click at [351, 22] on link "Finish" at bounding box center [349, 27] width 48 height 17
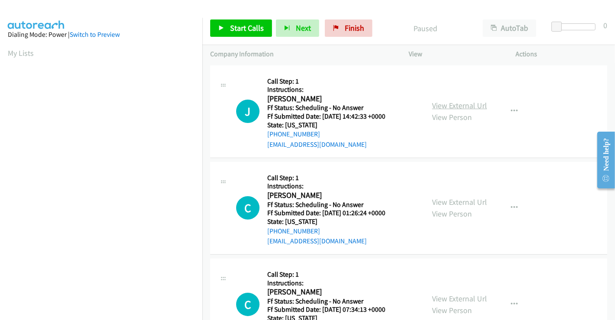
click at [456, 105] on link "View External Url" at bounding box center [459, 105] width 55 height 10
click at [454, 199] on link "View External Url" at bounding box center [459, 202] width 55 height 10
click at [454, 298] on link "View External Url" at bounding box center [459, 298] width 55 height 10
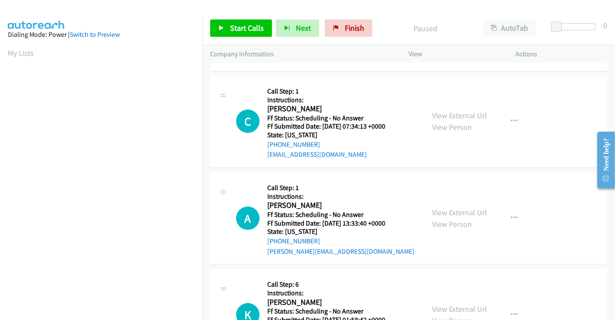
scroll to position [192, 0]
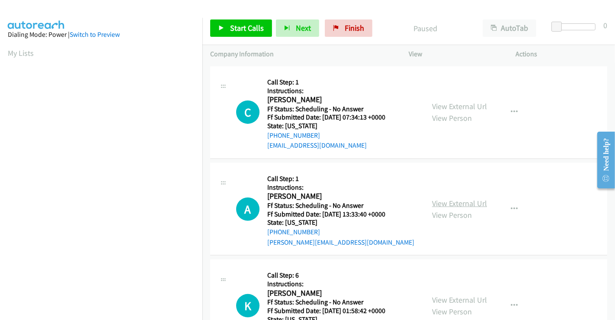
click at [457, 199] on link "View External Url" at bounding box center [459, 203] width 55 height 10
click at [447, 297] on link "View External Url" at bounding box center [459, 300] width 55 height 10
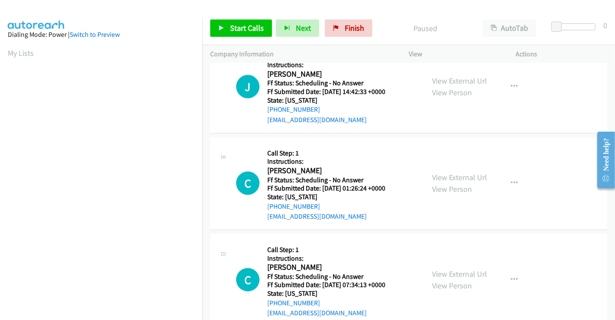
scroll to position [0, 0]
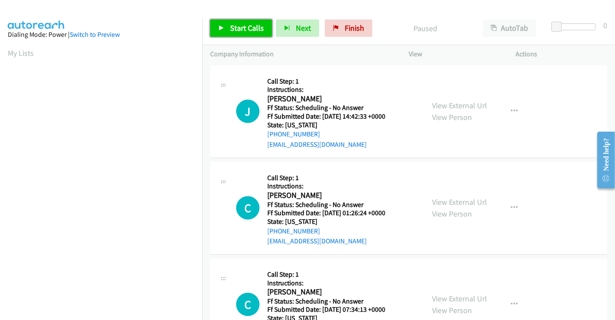
click at [234, 22] on link "Start Calls" at bounding box center [241, 27] width 62 height 17
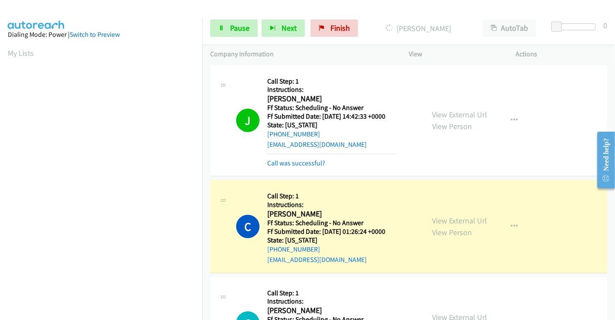
scroll to position [167, 0]
click at [228, 28] on link "Pause" at bounding box center [234, 27] width 48 height 17
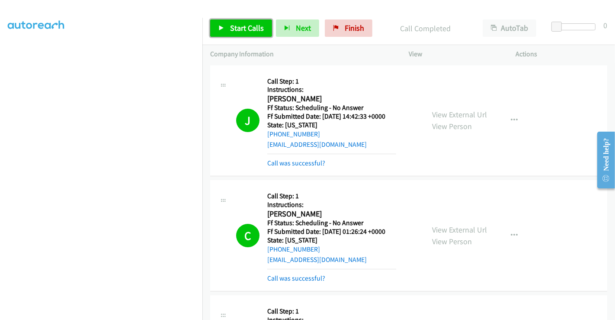
click at [246, 31] on span "Start Calls" at bounding box center [247, 28] width 34 height 10
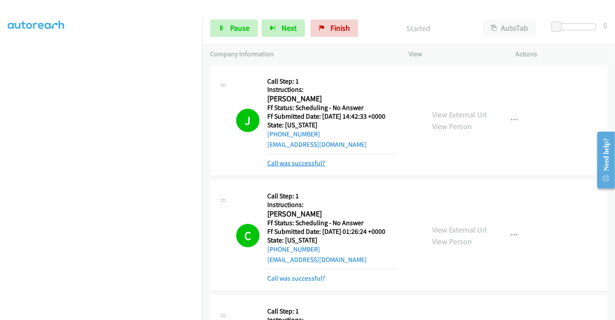
click at [295, 162] on link "Call was successful?" at bounding box center [296, 163] width 58 height 8
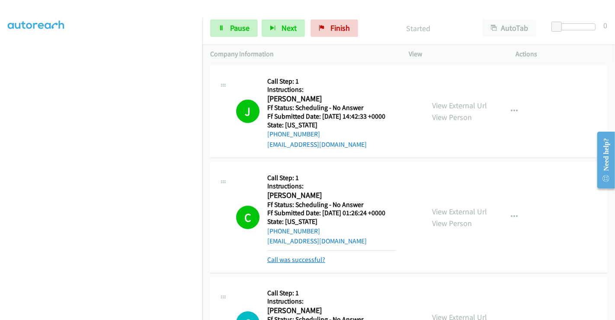
click at [303, 262] on link "Call was successful?" at bounding box center [296, 259] width 58 height 8
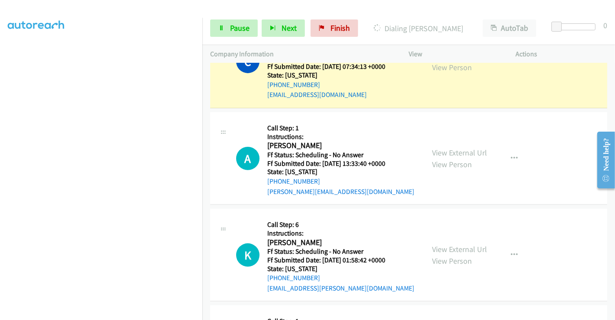
scroll to position [192, 0]
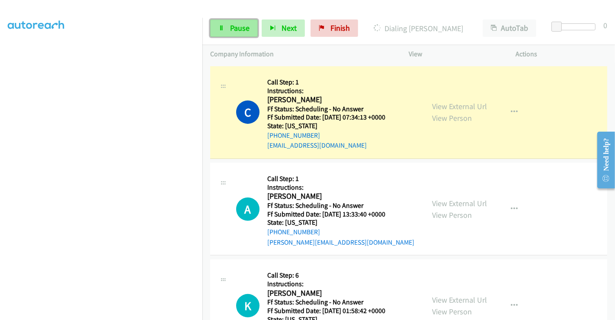
click at [228, 28] on link "Pause" at bounding box center [234, 27] width 48 height 17
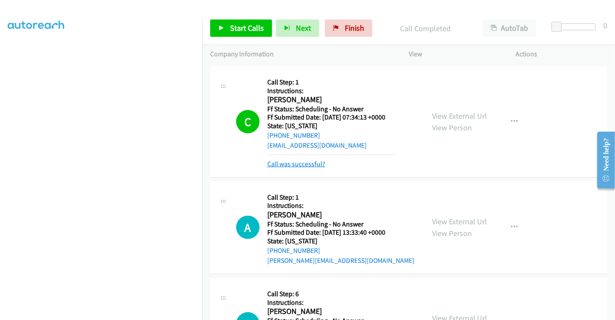
click at [286, 160] on link "Call was successful?" at bounding box center [296, 164] width 58 height 8
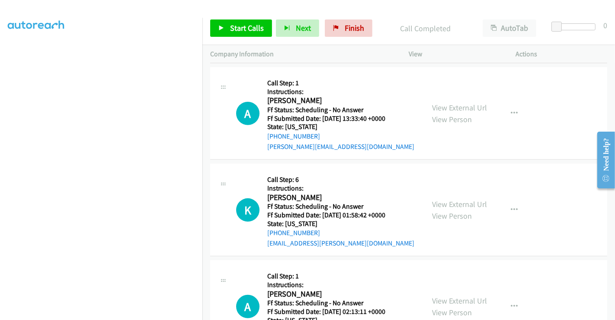
scroll to position [288, 0]
click at [245, 29] on span "Start Calls" at bounding box center [247, 28] width 34 height 10
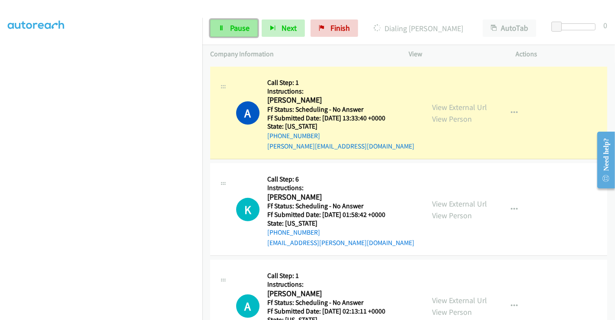
click at [222, 23] on link "Pause" at bounding box center [234, 27] width 48 height 17
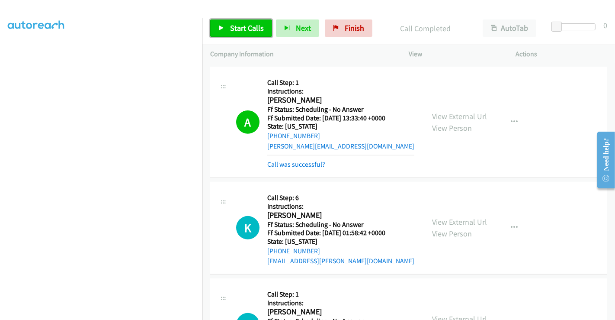
click at [248, 31] on span "Start Calls" at bounding box center [247, 28] width 34 height 10
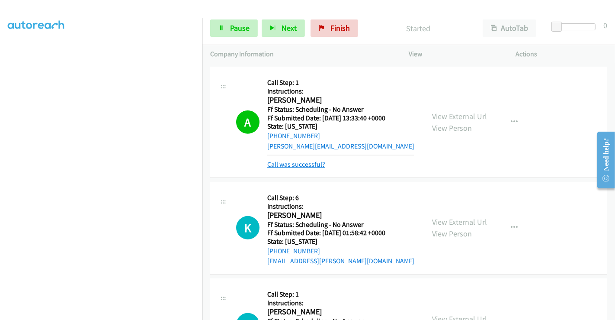
click at [298, 164] on link "Call was successful?" at bounding box center [296, 164] width 58 height 8
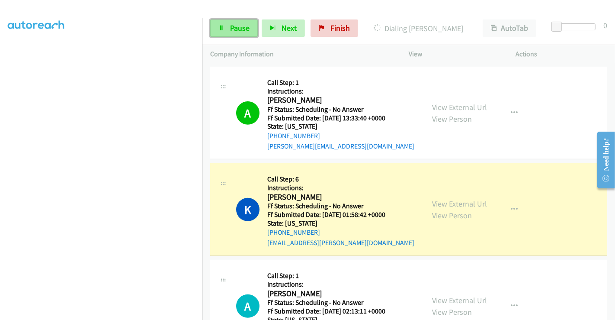
click at [230, 26] on span "Pause" at bounding box center [239, 28] width 19 height 10
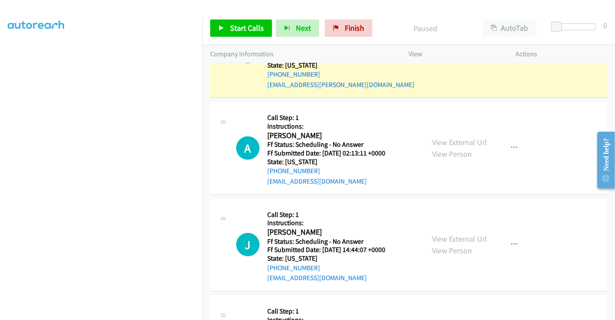
scroll to position [481, 0]
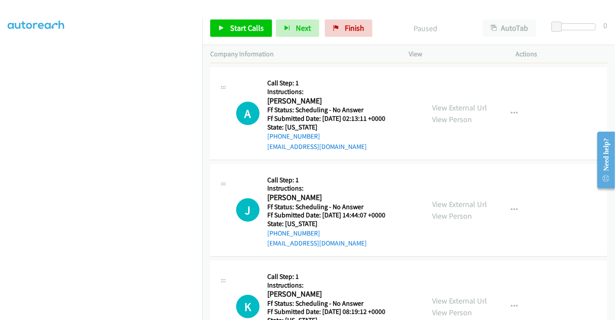
drag, startPoint x: 475, startPoint y: 107, endPoint x: 474, endPoint y: 112, distance: 4.4
click at [475, 107] on link "View External Url" at bounding box center [459, 108] width 55 height 10
click at [454, 203] on link "View External Url" at bounding box center [459, 204] width 55 height 10
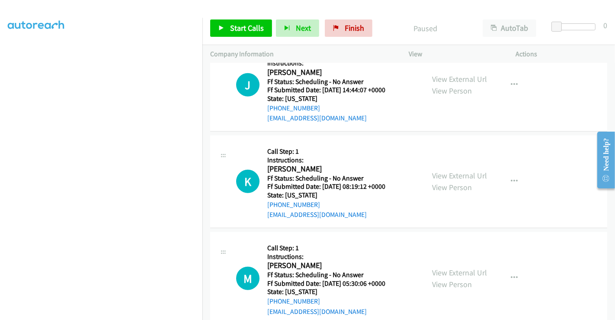
scroll to position [625, 0]
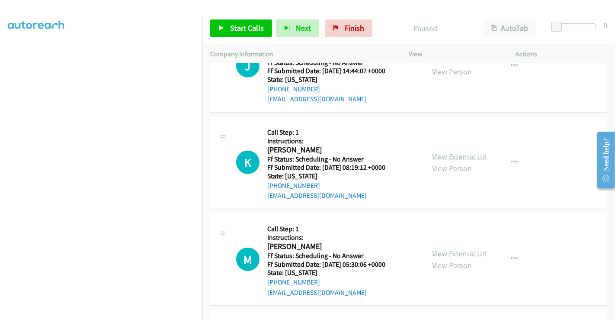
click at [459, 154] on link "View External Url" at bounding box center [459, 156] width 55 height 10
click at [468, 250] on link "View External Url" at bounding box center [459, 253] width 55 height 10
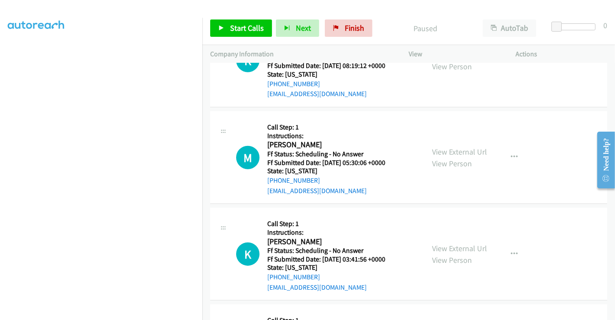
scroll to position [769, 0]
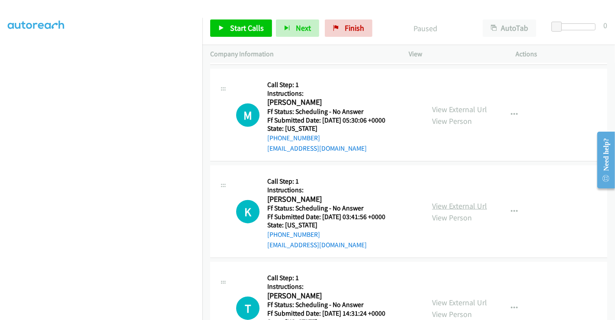
click at [458, 205] on link "View External Url" at bounding box center [459, 206] width 55 height 10
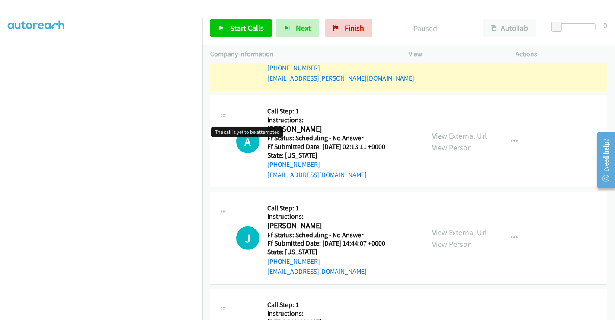
scroll to position [384, 0]
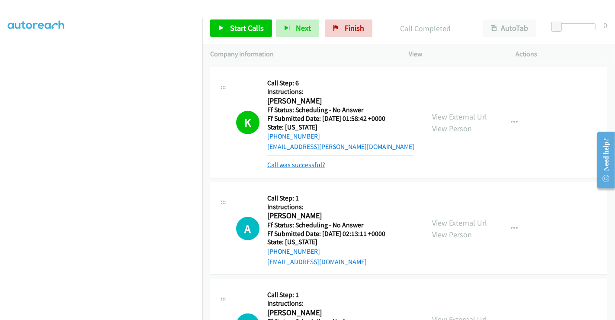
click at [296, 161] on link "Call was successful?" at bounding box center [296, 165] width 58 height 8
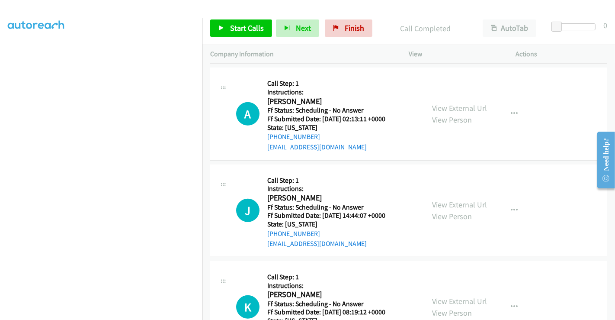
scroll to position [481, 0]
click at [235, 30] on span "Start Calls" at bounding box center [247, 28] width 34 height 10
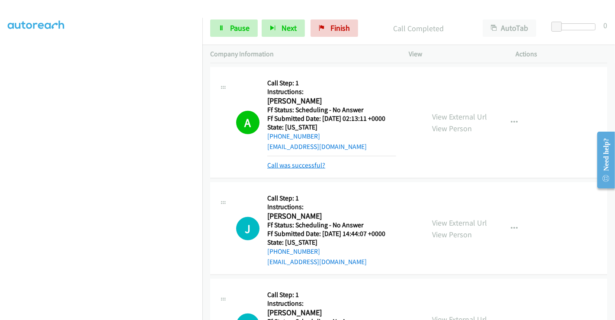
click at [297, 164] on link "Call was successful?" at bounding box center [296, 165] width 58 height 8
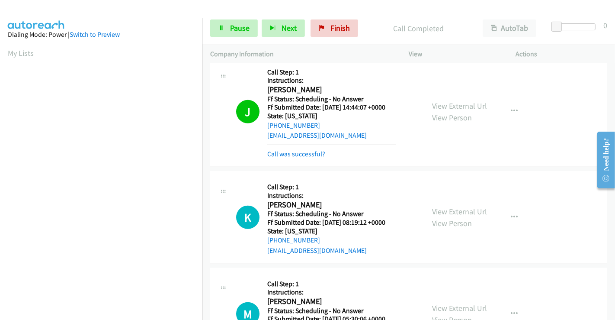
scroll to position [673, 0]
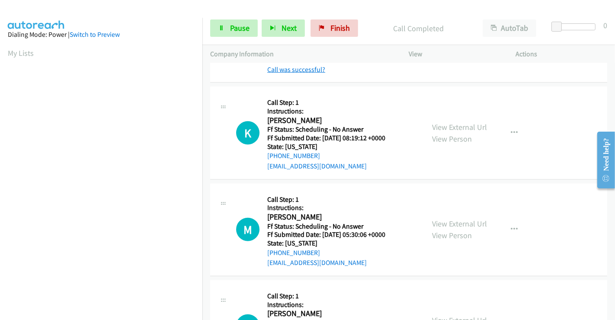
click at [295, 69] on link "Call was successful?" at bounding box center [296, 69] width 58 height 8
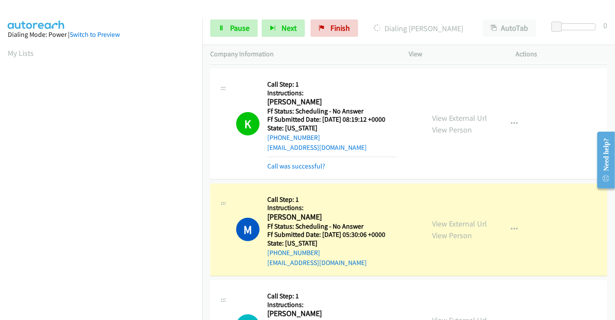
scroll to position [167, 0]
click at [318, 164] on link "Call was successful?" at bounding box center [296, 166] width 58 height 8
click at [279, 165] on link "Call was successful?" at bounding box center [296, 166] width 58 height 8
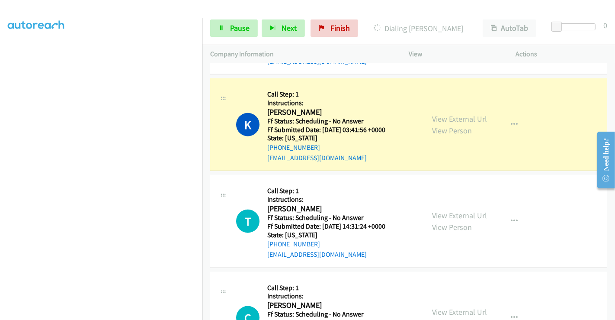
scroll to position [865, 0]
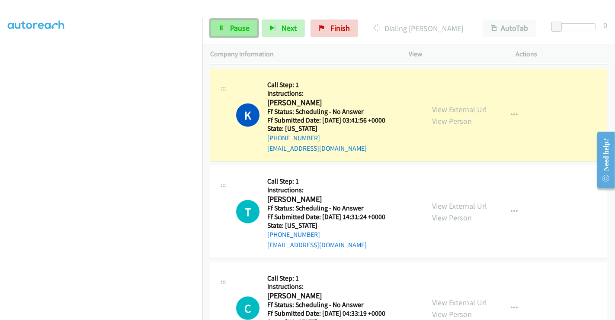
click at [240, 29] on span "Pause" at bounding box center [239, 28] width 19 height 10
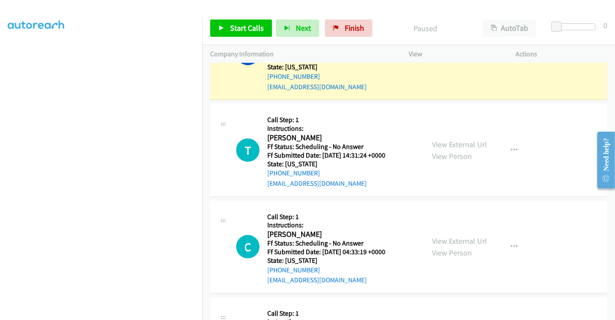
scroll to position [961, 0]
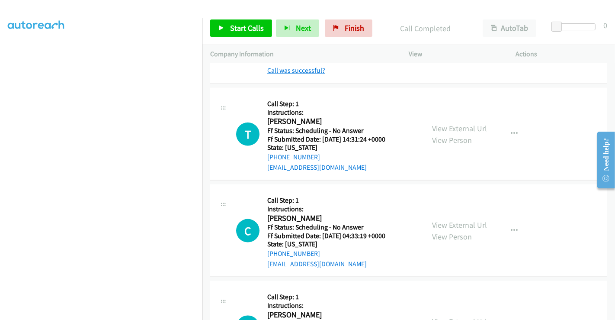
click at [292, 71] on link "Call was successful?" at bounding box center [296, 70] width 58 height 8
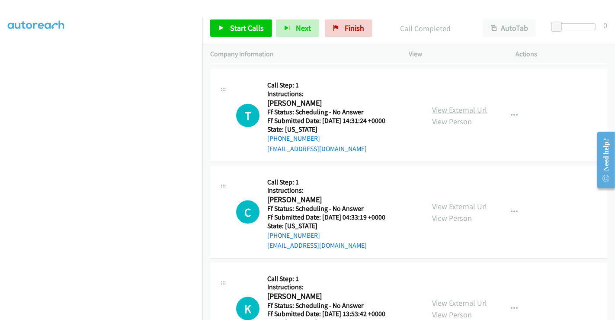
click at [450, 110] on link "View External Url" at bounding box center [459, 110] width 55 height 10
click at [453, 201] on link "View External Url" at bounding box center [459, 206] width 55 height 10
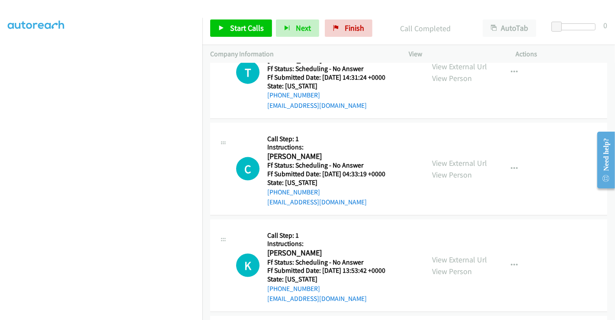
scroll to position [1057, 0]
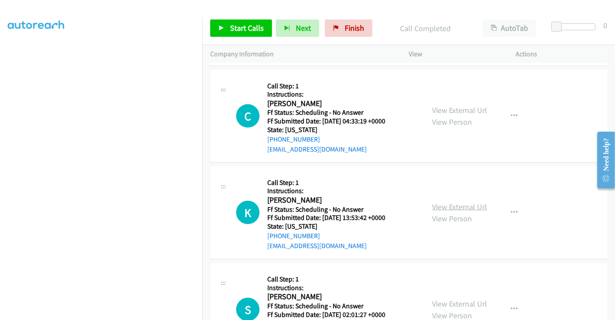
click at [453, 202] on link "View External Url" at bounding box center [459, 207] width 55 height 10
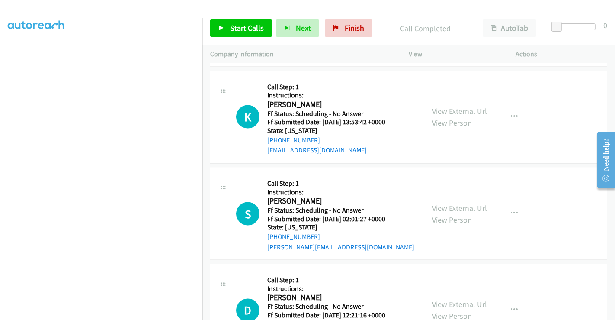
scroll to position [1153, 0]
click at [451, 203] on link "View External Url" at bounding box center [459, 207] width 55 height 10
click at [449, 205] on link "View External Url" at bounding box center [459, 208] width 55 height 10
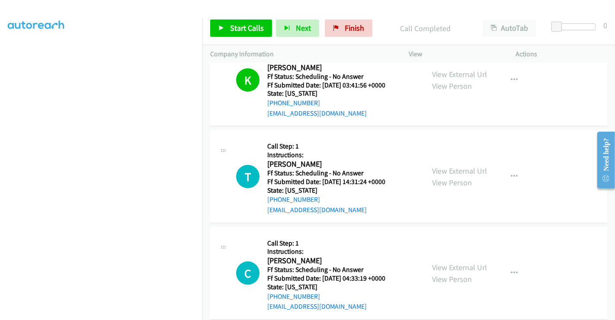
scroll to position [913, 0]
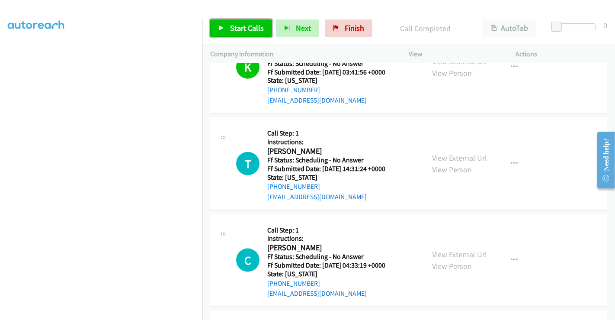
click at [241, 24] on span "Start Calls" at bounding box center [247, 28] width 34 height 10
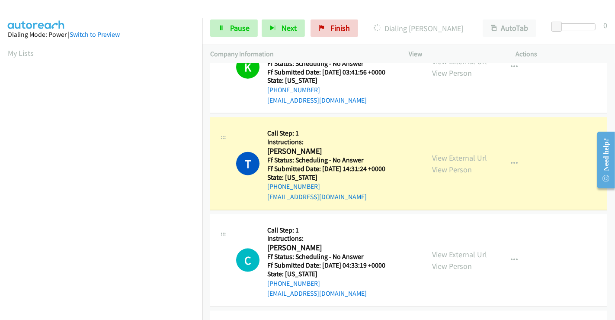
scroll to position [167, 0]
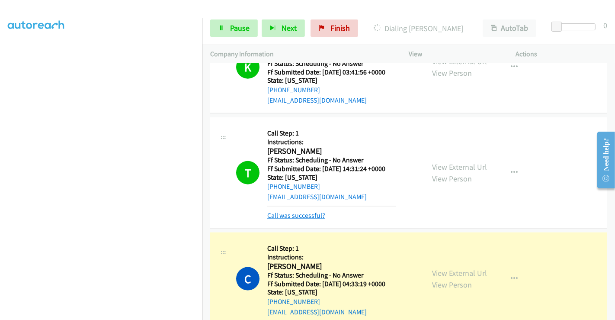
click at [314, 213] on link "Call was successful?" at bounding box center [296, 215] width 58 height 8
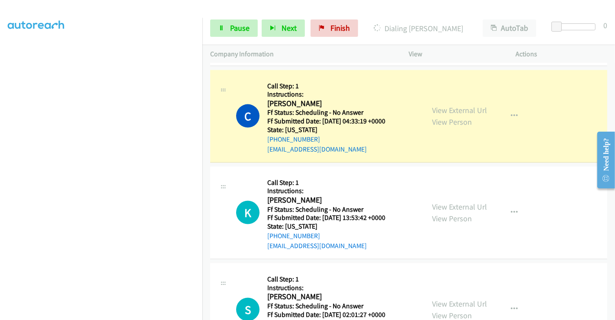
scroll to position [0, 0]
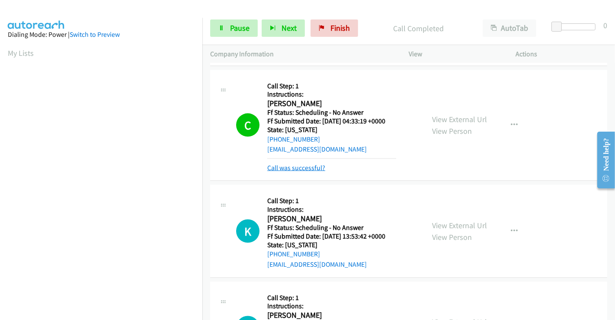
click at [307, 164] on link "Call was successful?" at bounding box center [296, 168] width 58 height 8
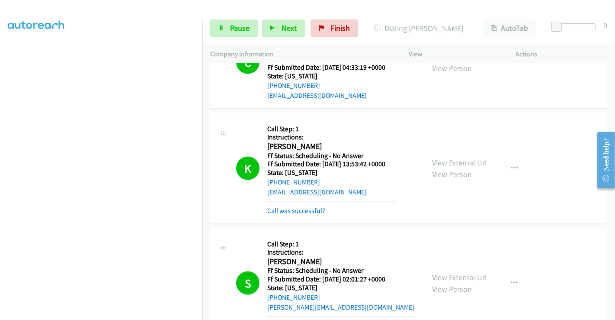
scroll to position [1201, 0]
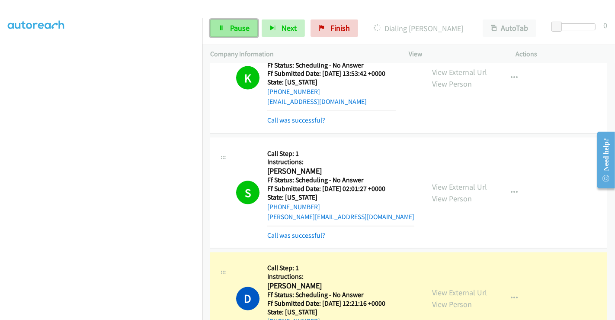
click at [240, 29] on span "Pause" at bounding box center [239, 28] width 19 height 10
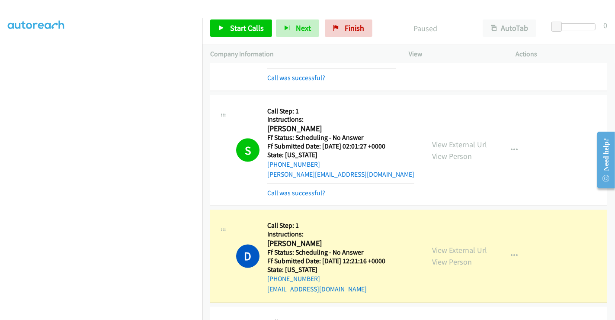
scroll to position [1298, 0]
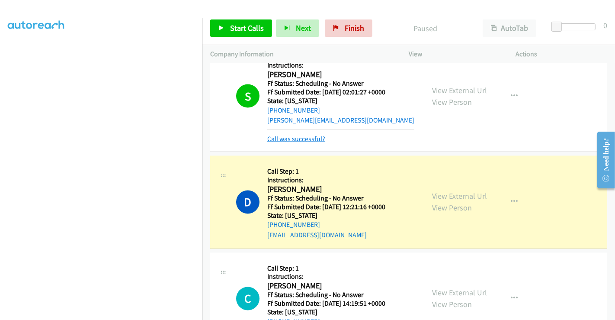
click at [300, 135] on link "Call was successful?" at bounding box center [296, 139] width 58 height 8
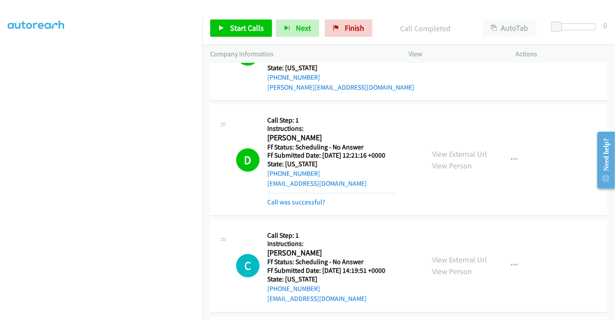
scroll to position [1346, 0]
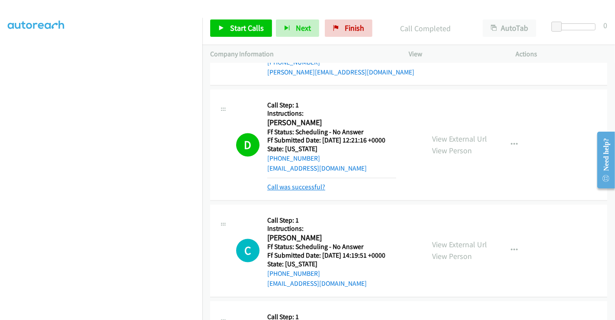
click at [303, 184] on link "Call was successful?" at bounding box center [296, 187] width 58 height 8
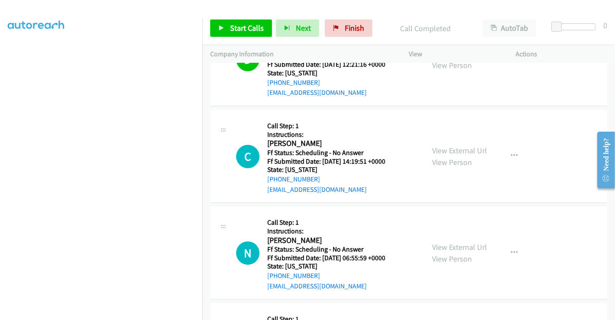
scroll to position [1442, 0]
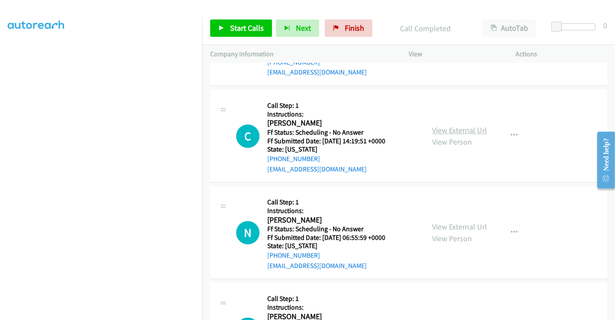
click at [456, 130] on link "View External Url" at bounding box center [459, 130] width 55 height 10
click at [446, 223] on link "View External Url" at bounding box center [459, 227] width 55 height 10
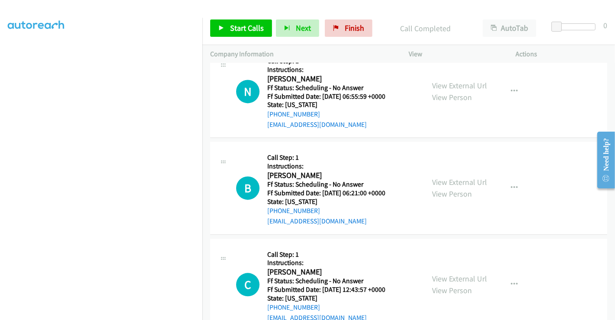
scroll to position [1586, 0]
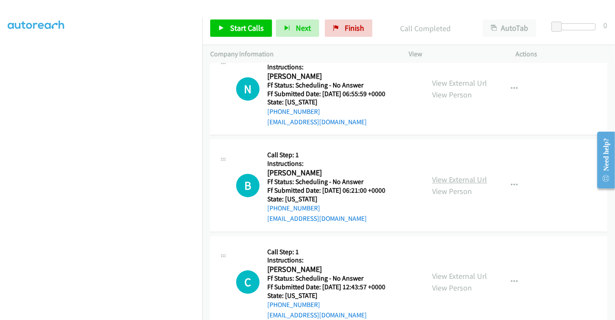
click at [449, 174] on link "View External Url" at bounding box center [459, 179] width 55 height 10
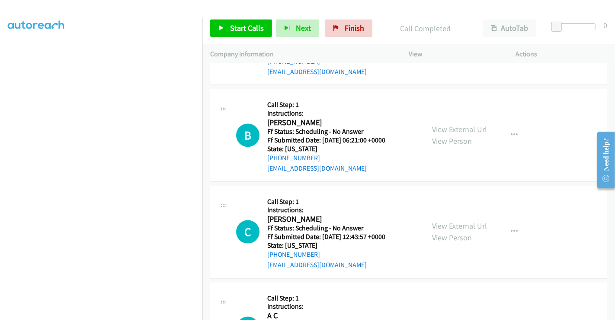
scroll to position [1682, 0]
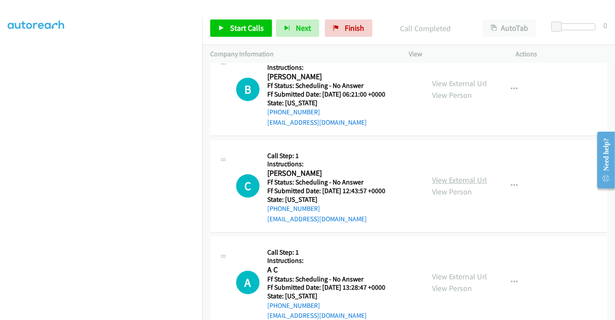
click at [451, 177] on link "View External Url" at bounding box center [459, 180] width 55 height 10
click at [450, 271] on link "View External Url" at bounding box center [459, 276] width 55 height 10
click at [244, 23] on span "Start Calls" at bounding box center [247, 28] width 34 height 10
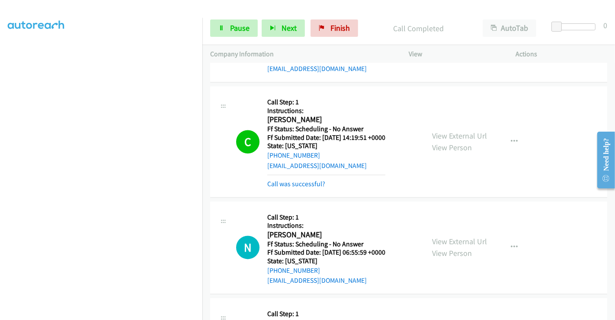
scroll to position [1538, 0]
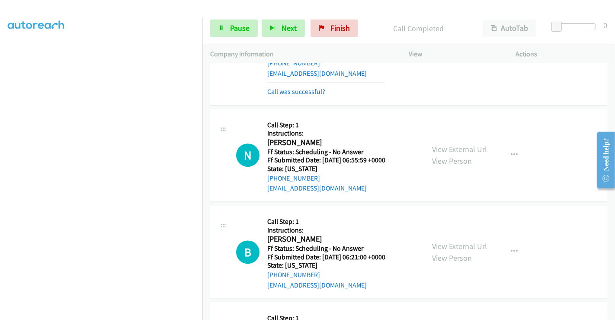
drag, startPoint x: 289, startPoint y: 88, endPoint x: 286, endPoint y: 82, distance: 7.4
click at [289, 88] on link "Call was successful?" at bounding box center [296, 91] width 58 height 8
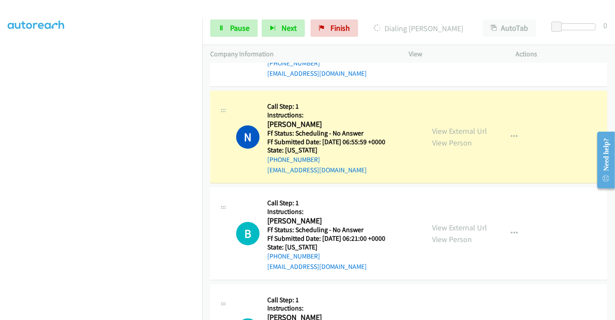
scroll to position [149, 0]
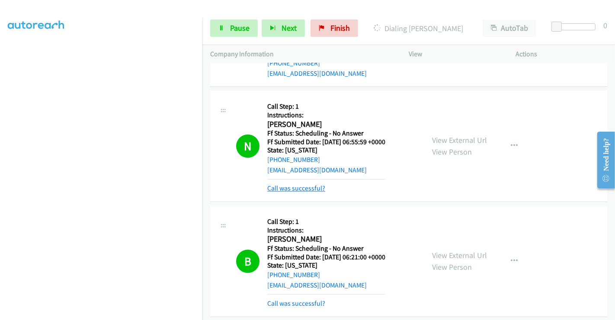
click at [307, 186] on link "Call was successful?" at bounding box center [296, 188] width 58 height 8
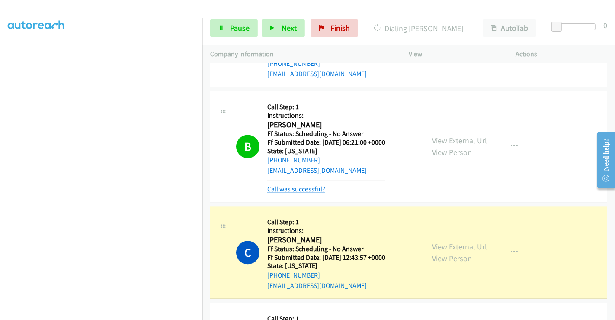
click at [303, 187] on link "Call was successful?" at bounding box center [296, 189] width 58 height 8
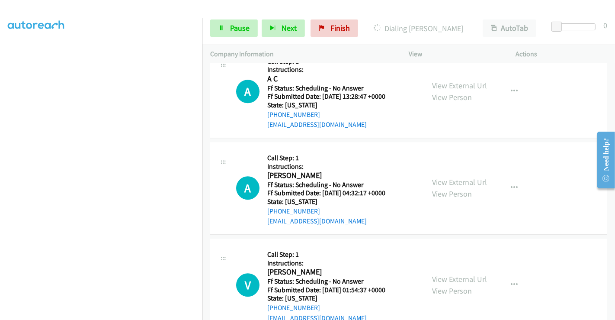
scroll to position [1875, 0]
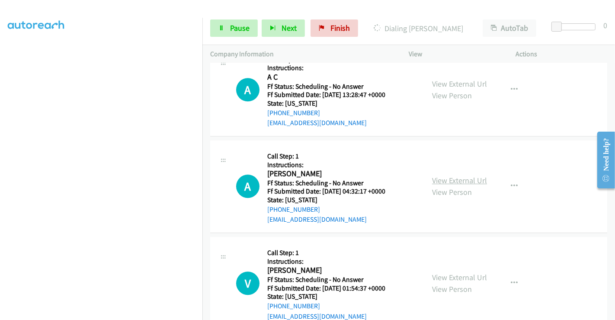
click at [451, 177] on link "View External Url" at bounding box center [459, 180] width 55 height 10
click at [457, 273] on link "View External Url" at bounding box center [459, 277] width 55 height 10
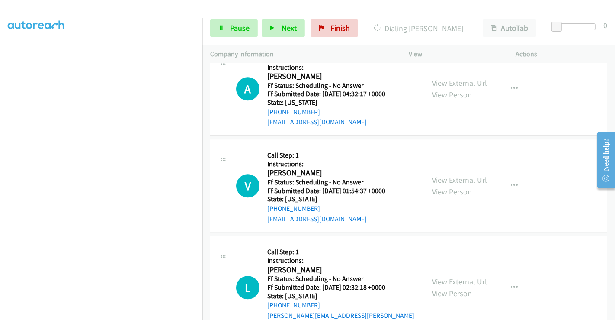
scroll to position [2019, 0]
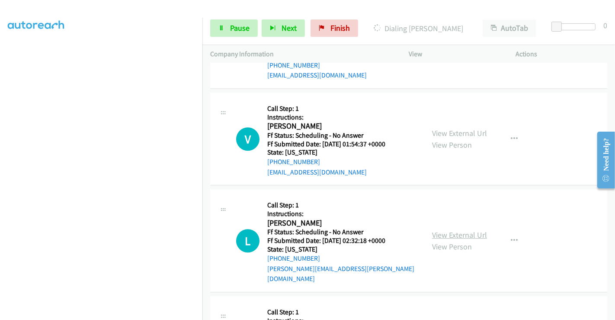
click at [453, 230] on link "View External Url" at bounding box center [459, 235] width 55 height 10
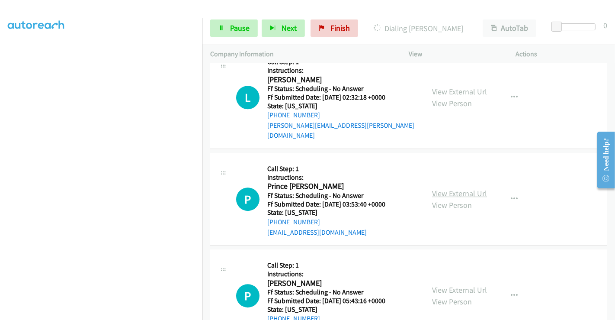
scroll to position [2163, 0]
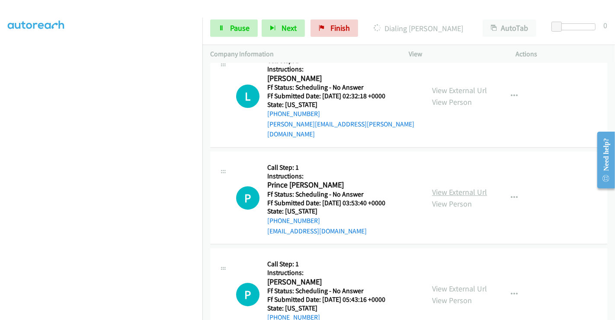
click at [446, 187] on link "View External Url" at bounding box center [459, 192] width 55 height 10
click at [448, 283] on link "View External Url" at bounding box center [459, 288] width 55 height 10
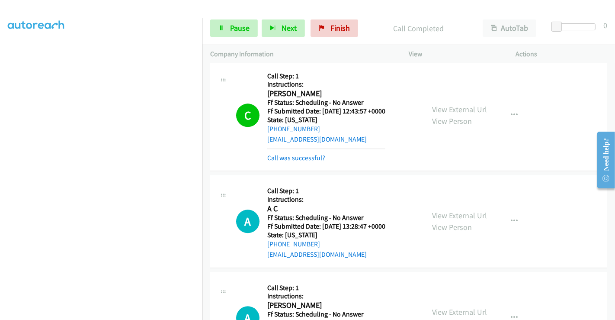
scroll to position [1749, 0]
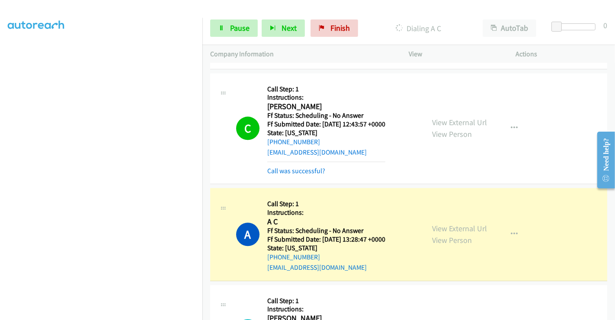
click at [309, 166] on div "Call was successful?" at bounding box center [326, 171] width 118 height 10
click at [311, 168] on link "Call was successful?" at bounding box center [296, 171] width 58 height 8
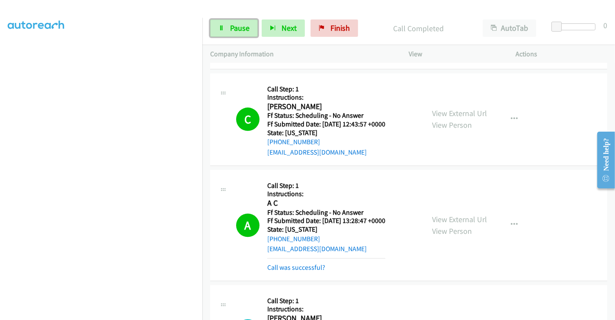
click at [240, 28] on span "Pause" at bounding box center [239, 28] width 19 height 10
click at [234, 23] on span "Pause" at bounding box center [239, 28] width 19 height 10
click at [535, 180] on div "A Callback Scheduled Call Step: 1 Instructions: A C America/New_York Ff Status:…" at bounding box center [408, 225] width 397 height 111
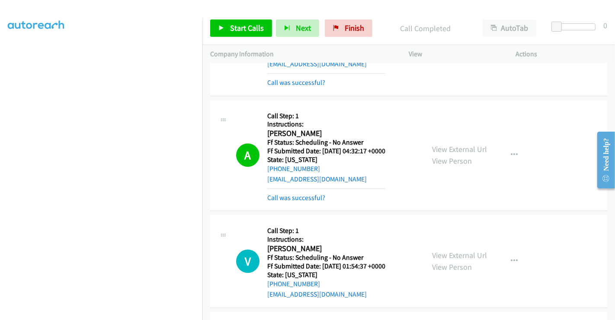
scroll to position [1989, 0]
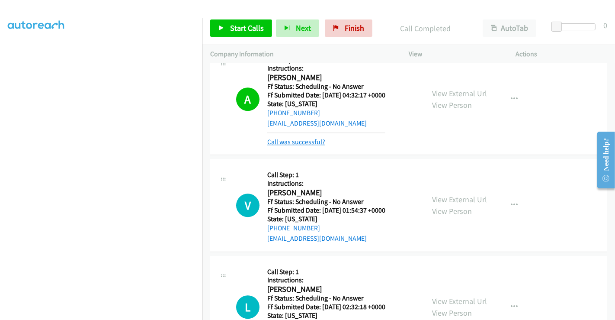
click at [300, 141] on link "Call was successful?" at bounding box center [296, 142] width 58 height 8
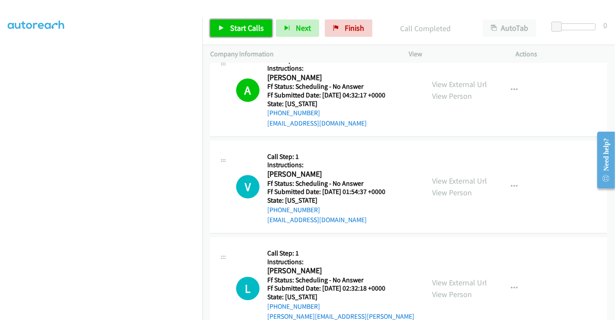
click at [248, 28] on span "Start Calls" at bounding box center [247, 28] width 34 height 10
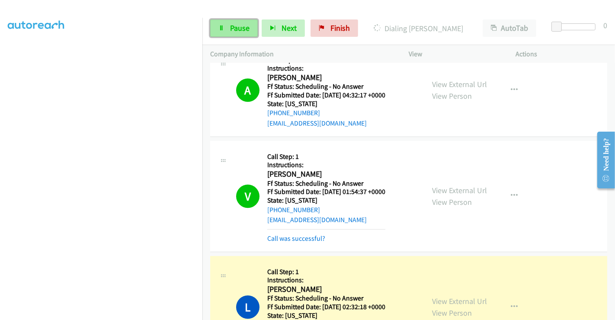
click at [228, 22] on link "Pause" at bounding box center [234, 27] width 48 height 17
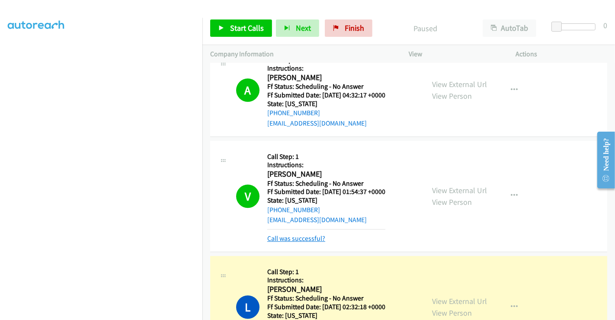
click at [299, 235] on link "Call was successful?" at bounding box center [296, 238] width 58 height 8
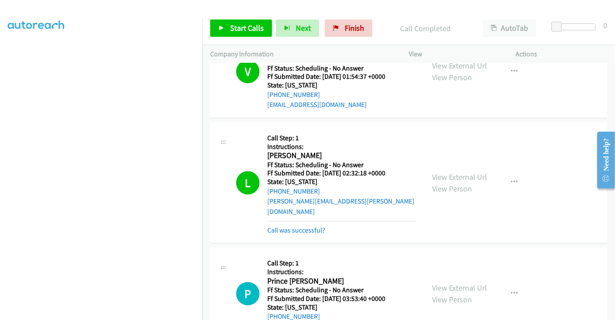
scroll to position [2133, 0]
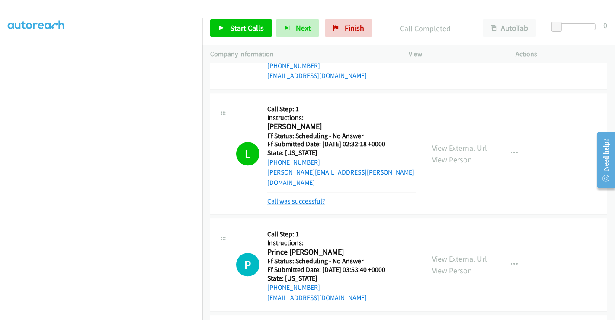
click at [295, 197] on link "Call was successful?" at bounding box center [296, 201] width 58 height 8
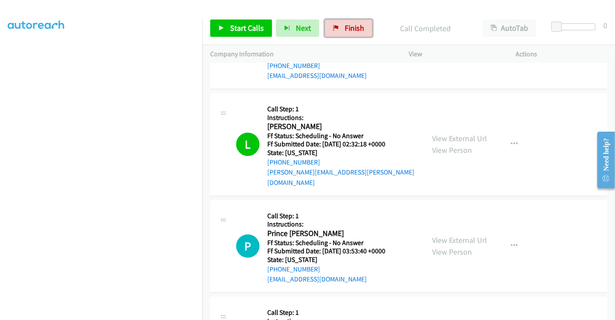
drag, startPoint x: 334, startPoint y: 28, endPoint x: 477, endPoint y: 182, distance: 210.0
click at [334, 28] on icon at bounding box center [336, 29] width 6 height 6
